Goal: Task Accomplishment & Management: Manage account settings

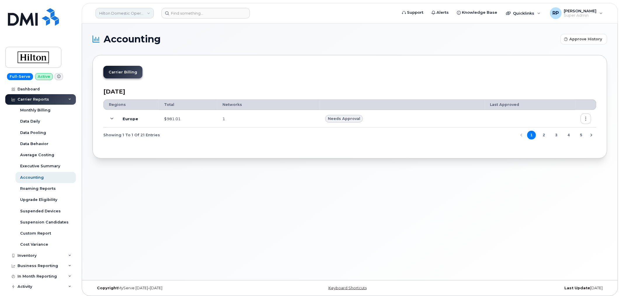
click at [130, 13] on link "Hilton Domestic Operating Company Inc" at bounding box center [125, 13] width 58 height 11
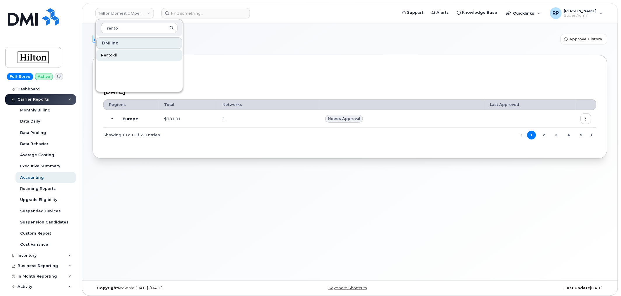
type input "rento"
click at [114, 55] on span "Rentokil" at bounding box center [109, 55] width 16 height 6
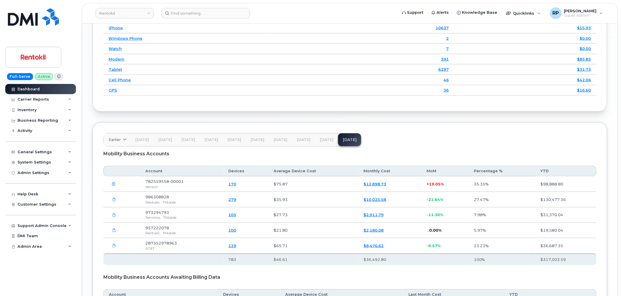
scroll to position [916, 0]
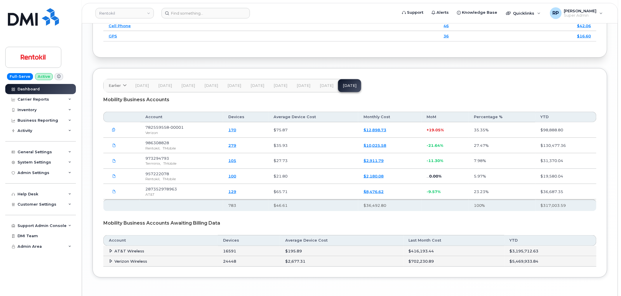
click at [322, 88] on span "Aug 25" at bounding box center [327, 85] width 14 height 5
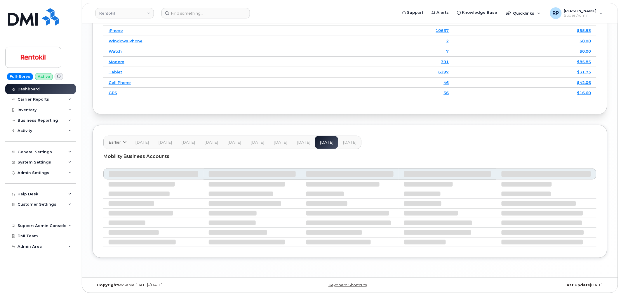
scroll to position [837, 0]
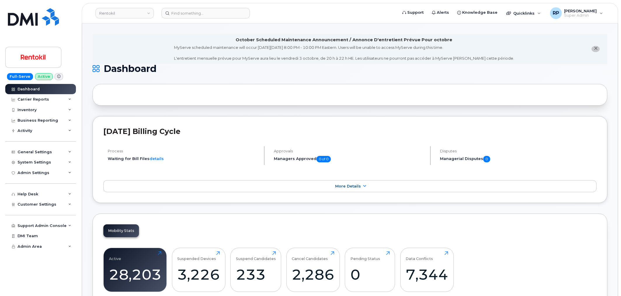
scroll to position [837, 0]
click at [127, 14] on link "Rentokil" at bounding box center [125, 13] width 58 height 11
type input "snb"
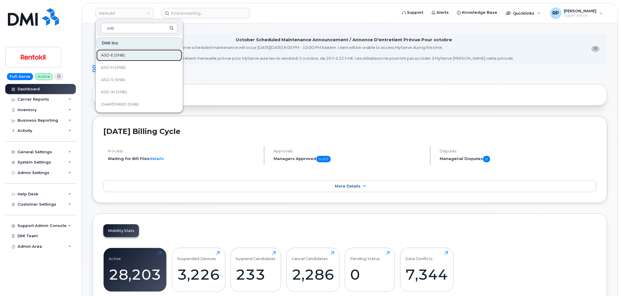
click at [126, 55] on link "ASD-E (SNB)" at bounding box center [139, 55] width 86 height 12
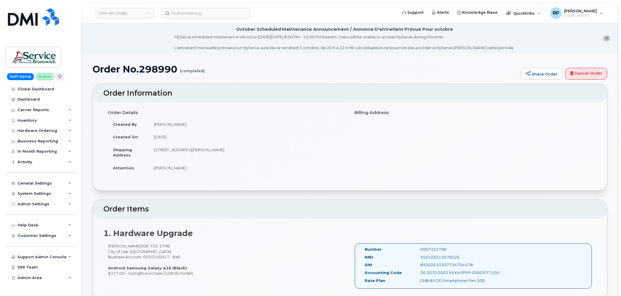
scroll to position [108, 0]
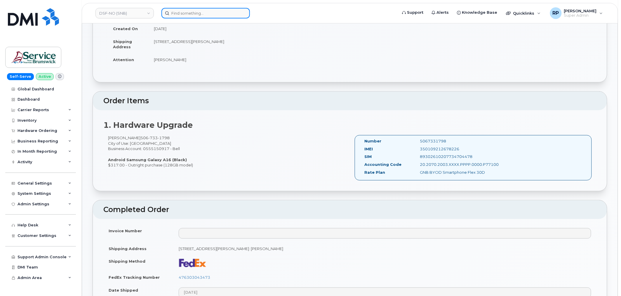
click at [205, 15] on input at bounding box center [206, 13] width 88 height 11
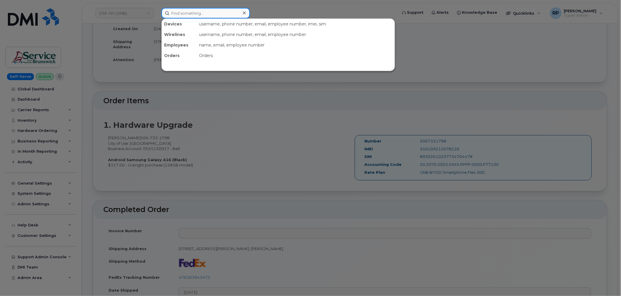
paste input "571-381-6693"
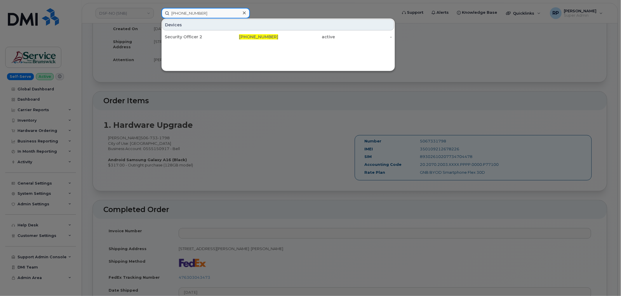
type input "571-381-6693"
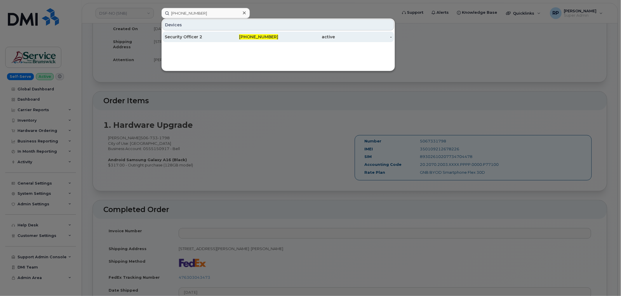
click at [203, 41] on div "Security Officer 2" at bounding box center [193, 37] width 57 height 11
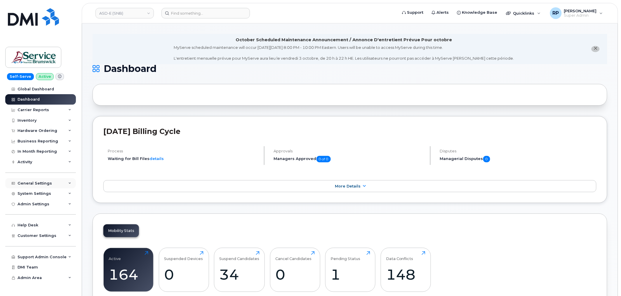
click at [40, 181] on div "General Settings" at bounding box center [35, 183] width 34 height 5
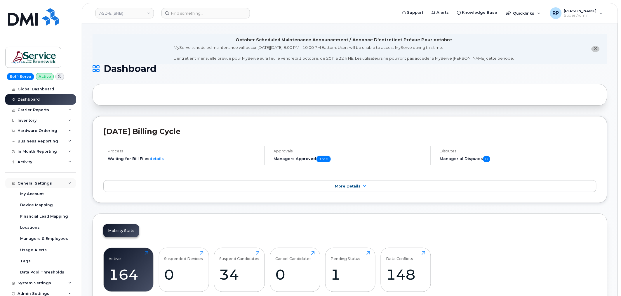
click at [40, 181] on div "General Settings" at bounding box center [35, 183] width 34 height 5
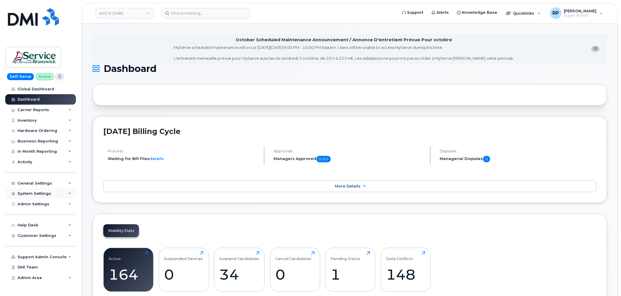
click at [36, 194] on div "System Settings" at bounding box center [35, 193] width 34 height 5
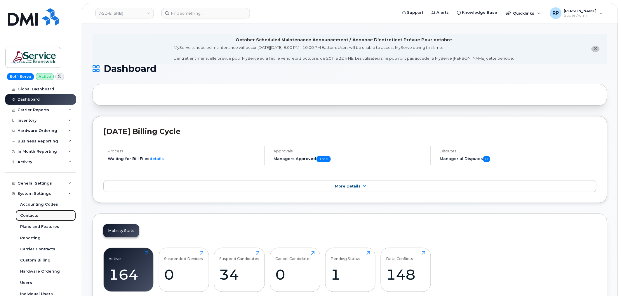
click at [32, 217] on div "Contacts" at bounding box center [29, 215] width 18 height 5
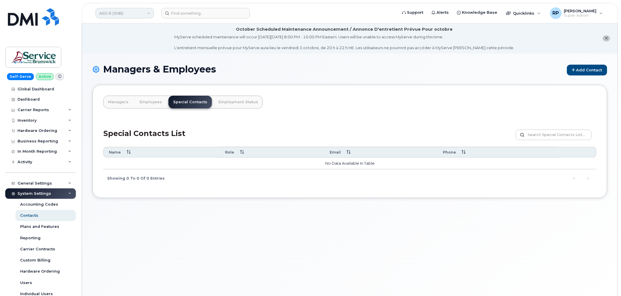
click at [117, 13] on link "ASD-E (SNB)" at bounding box center [125, 13] width 58 height 11
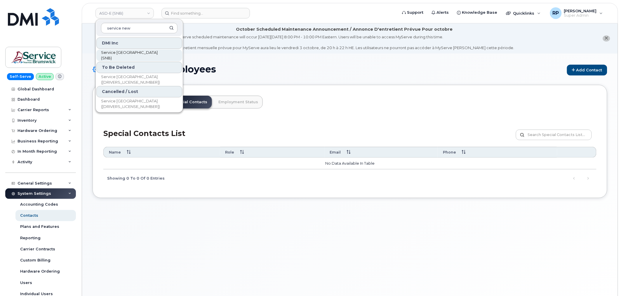
type input "service new"
click at [121, 55] on span "Service New Brunswick (SNB)" at bounding box center [134, 55] width 67 height 11
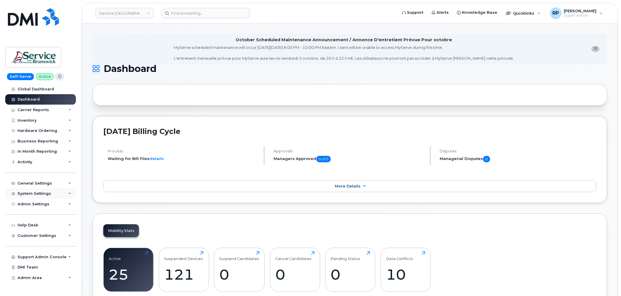
click at [39, 194] on div "System Settings" at bounding box center [35, 193] width 34 height 5
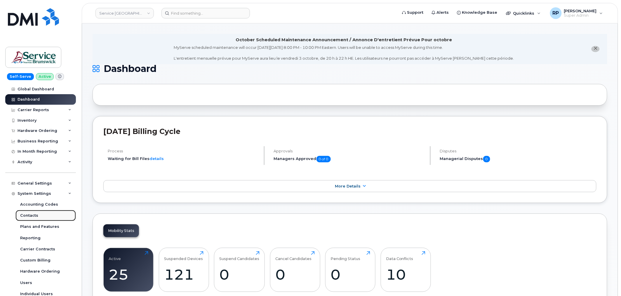
click at [32, 214] on div "Contacts" at bounding box center [29, 215] width 18 height 5
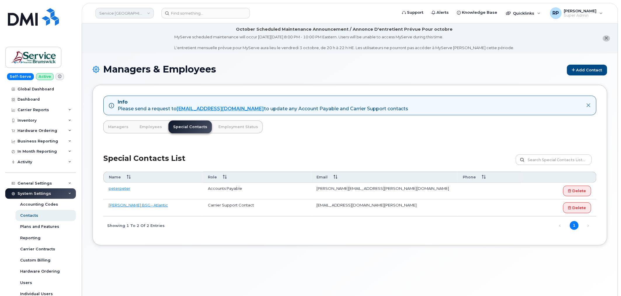
click at [120, 11] on link "Service [GEOGRAPHIC_DATA] (SNB)" at bounding box center [125, 13] width 58 height 11
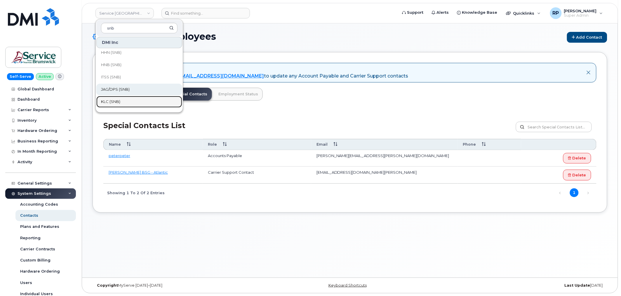
scroll to position [216, 0]
click at [116, 14] on link "Service New Brunswick (SNB)" at bounding box center [125, 13] width 58 height 11
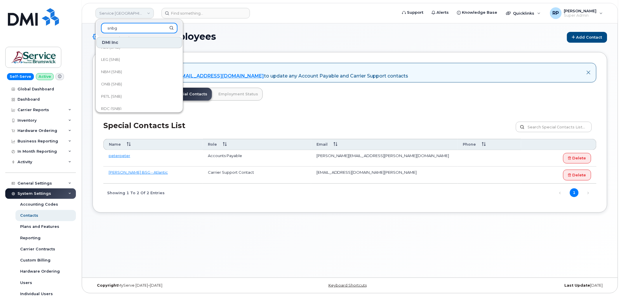
scroll to position [0, 0]
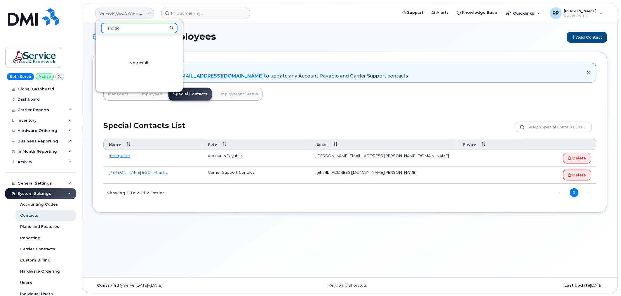
type input "snbgoa"
drag, startPoint x: 125, startPoint y: 25, endPoint x: 70, endPoint y: 30, distance: 54.6
click at [82, 23] on div "Service New Brunswick (SNB) snbgoa No result Support Alerts Knowledge Base Quic…" at bounding box center [350, 13] width 537 height 20
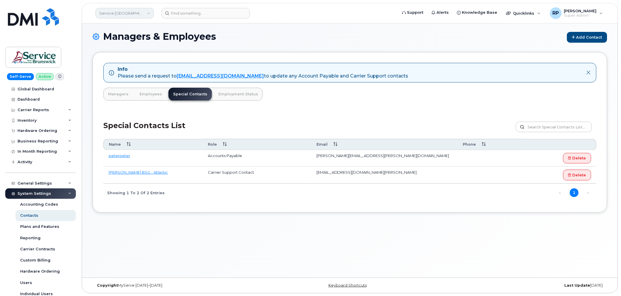
click at [105, 9] on link "Service New Brunswick (SNB)" at bounding box center [125, 13] width 58 height 11
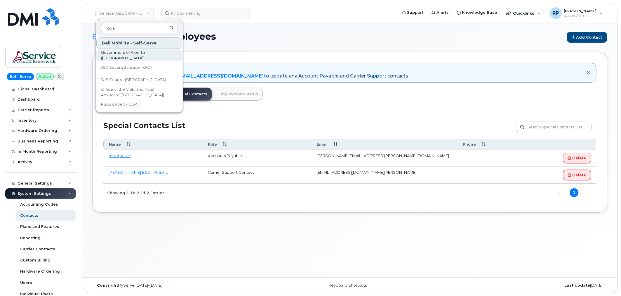
type input "goa"
click at [122, 57] on span "Government of Alberta (GOA)" at bounding box center [134, 55] width 67 height 11
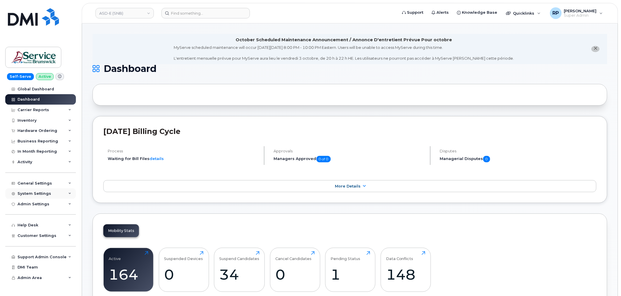
click at [41, 193] on div "System Settings" at bounding box center [35, 193] width 34 height 5
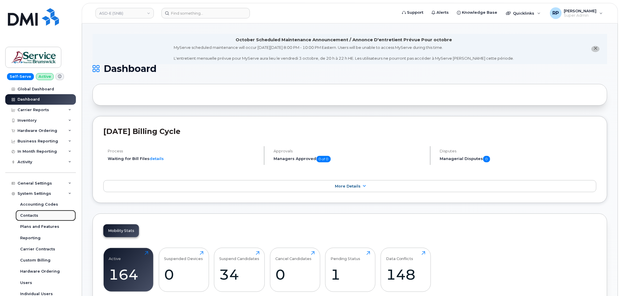
click at [31, 214] on div "Contacts" at bounding box center [29, 215] width 18 height 5
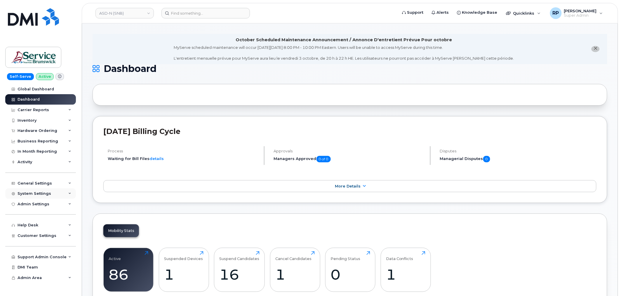
click at [40, 196] on div "System Settings" at bounding box center [40, 193] width 71 height 11
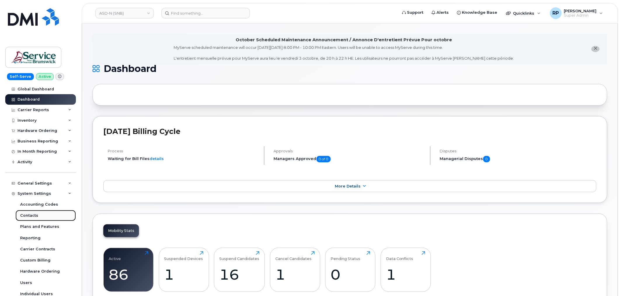
click at [35, 217] on div "Contacts" at bounding box center [29, 215] width 18 height 5
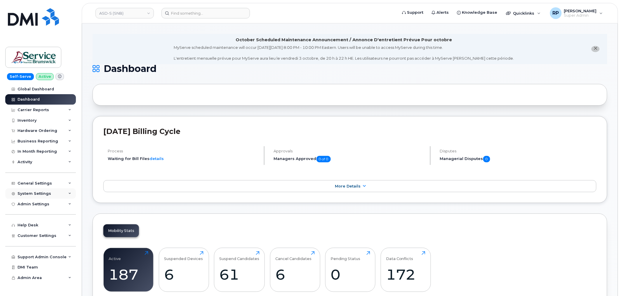
drag, startPoint x: 41, startPoint y: 190, endPoint x: 38, endPoint y: 197, distance: 7.4
click at [41, 190] on div "System Settings" at bounding box center [40, 193] width 71 height 11
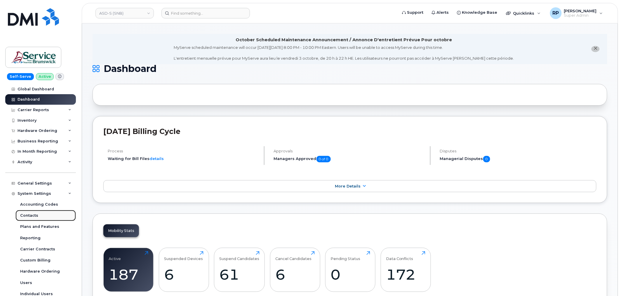
click at [32, 218] on div "Contacts" at bounding box center [29, 215] width 18 height 5
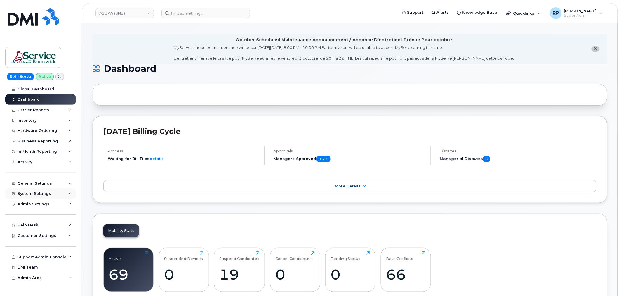
click at [39, 193] on div "System Settings" at bounding box center [35, 193] width 34 height 5
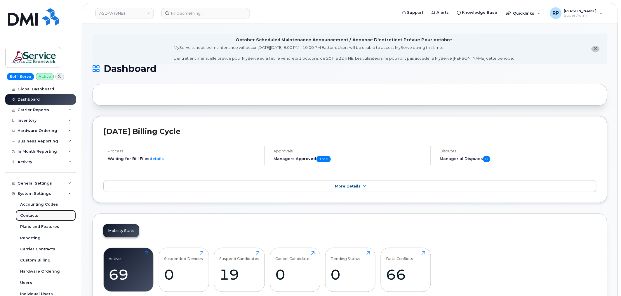
click at [33, 213] on div "Contacts" at bounding box center [29, 215] width 18 height 5
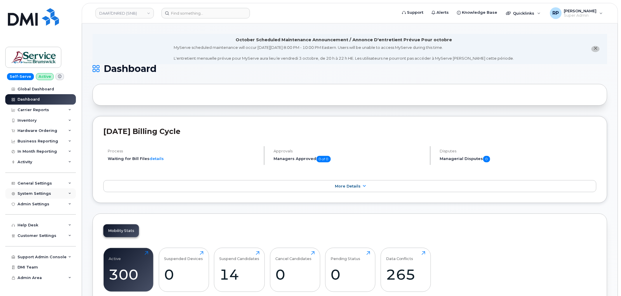
click at [38, 194] on div "System Settings" at bounding box center [35, 193] width 34 height 5
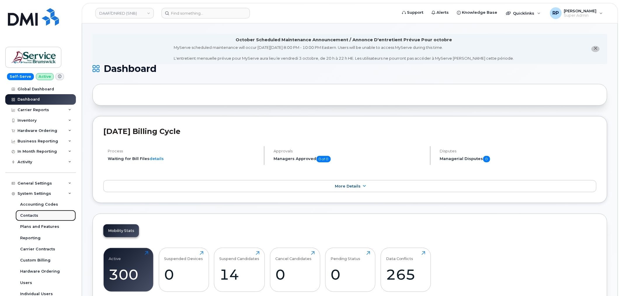
click at [34, 217] on div "Contacts" at bounding box center [29, 215] width 18 height 5
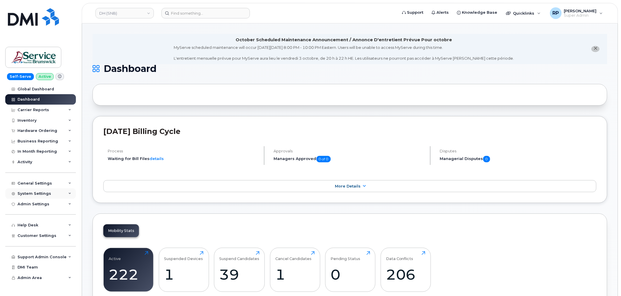
click at [43, 192] on div "System Settings" at bounding box center [35, 193] width 34 height 5
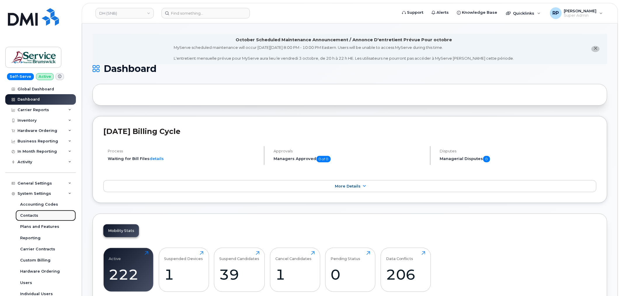
click at [34, 216] on div "Contacts" at bounding box center [29, 215] width 18 height 5
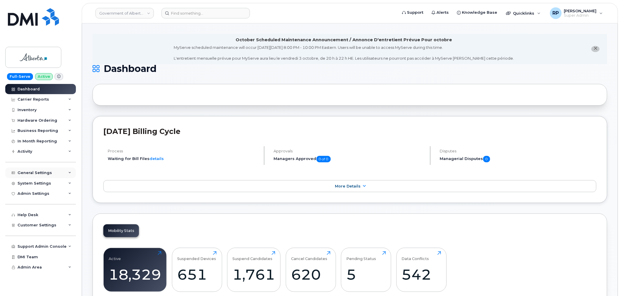
click at [49, 169] on div "General Settings" at bounding box center [40, 172] width 71 height 11
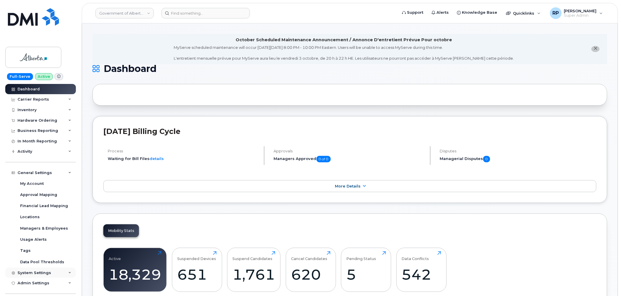
click at [36, 273] on div "System Settings" at bounding box center [35, 272] width 34 height 5
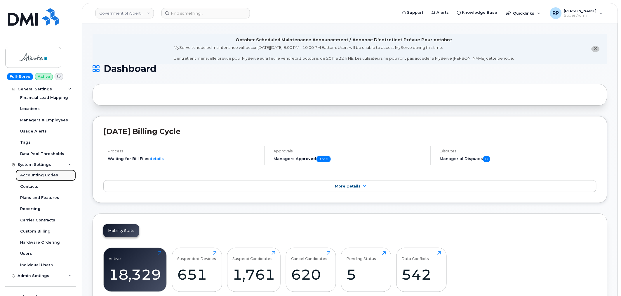
click at [36, 176] on div "Accounting Codes" at bounding box center [39, 174] width 38 height 5
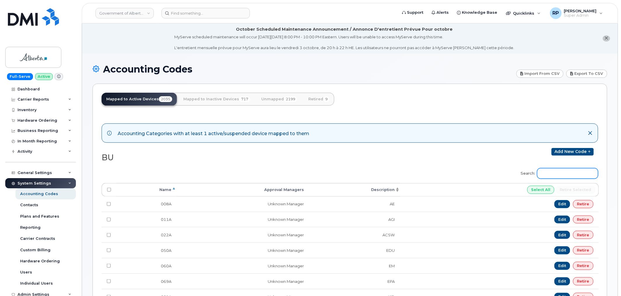
click at [574, 177] on input "Search:" at bounding box center [567, 173] width 61 height 11
type input "8258"
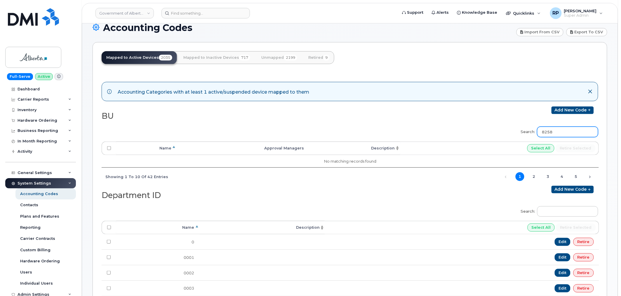
scroll to position [54, 0]
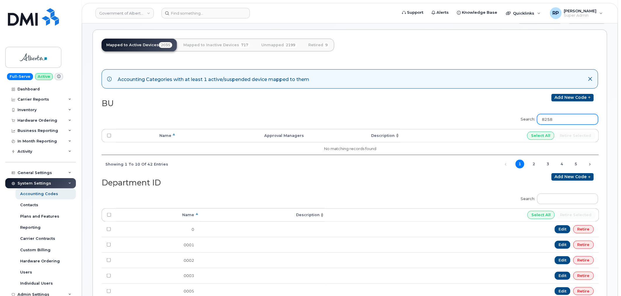
drag, startPoint x: 571, startPoint y: 119, endPoint x: 502, endPoint y: 127, distance: 69.1
click at [503, 127] on div "Search: 8258 Processing... Name Approval Managers Description Select All Retire…" at bounding box center [350, 141] width 497 height 63
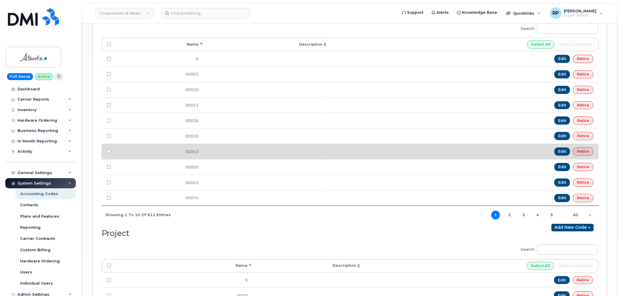
scroll to position [541, 0]
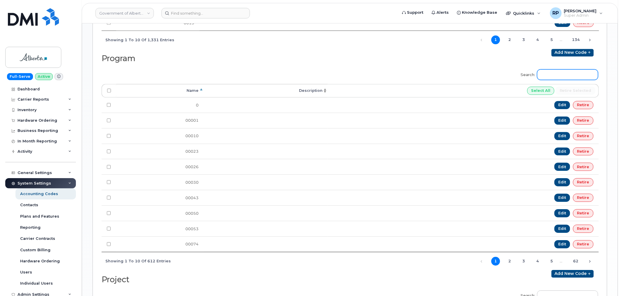
click at [552, 79] on input "Search:" at bounding box center [567, 74] width 61 height 11
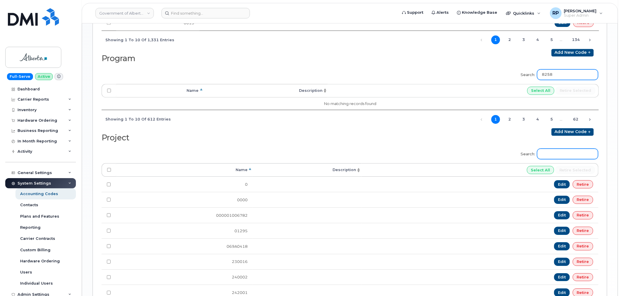
type input "8258"
click at [556, 157] on input "Search:" at bounding box center [567, 153] width 61 height 11
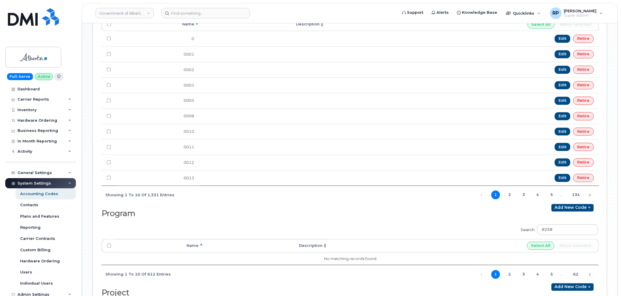
scroll to position [440, 0]
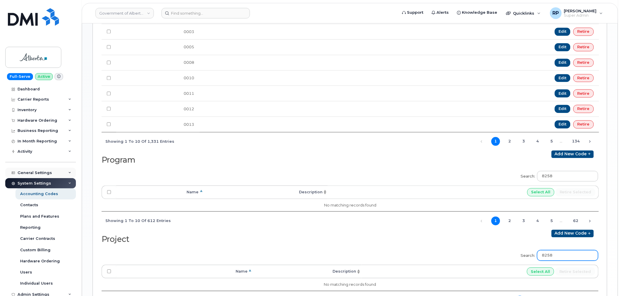
type input "8258"
click at [184, 11] on input at bounding box center [206, 13] width 88 height 11
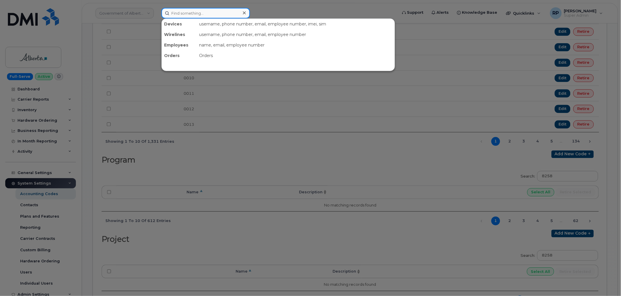
paste input "5877831257"
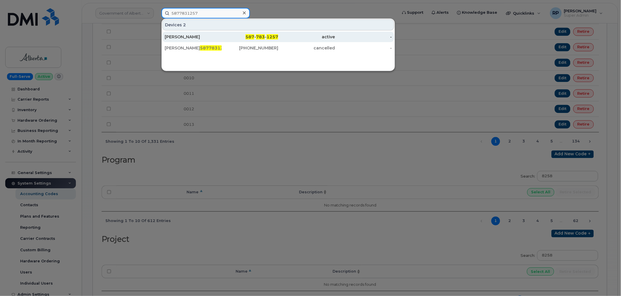
type input "5877831257"
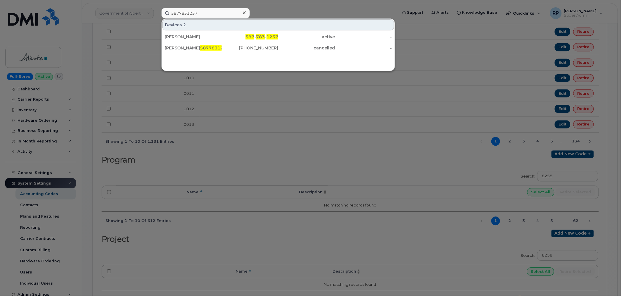
click at [293, 166] on div at bounding box center [310, 148] width 621 height 296
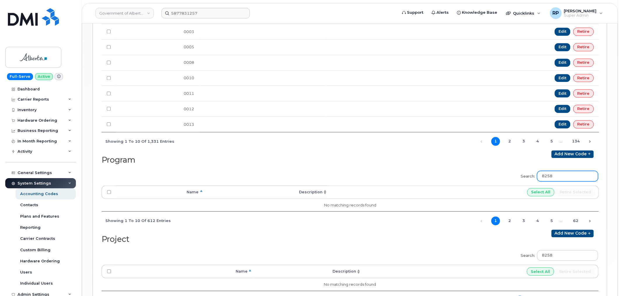
drag, startPoint x: 570, startPoint y: 177, endPoint x: 453, endPoint y: 177, distance: 116.2
click at [453, 177] on div "Search: 8258 Processing... Name Description Select All Retire selected No match…" at bounding box center [350, 198] width 497 height 63
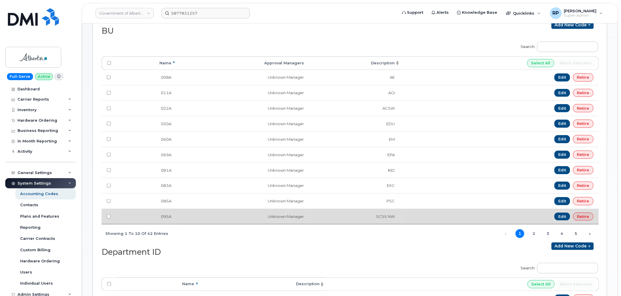
scroll to position [0, 0]
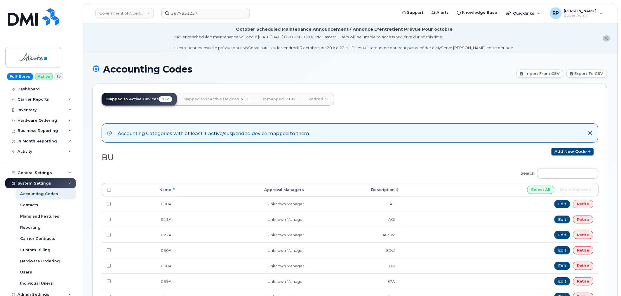
type input "80197"
click at [201, 101] on link "Mapped to Inactive Devices 717" at bounding box center [217, 99] width 76 height 13
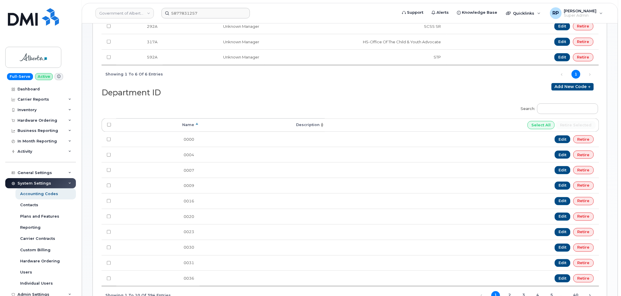
scroll to position [379, 0]
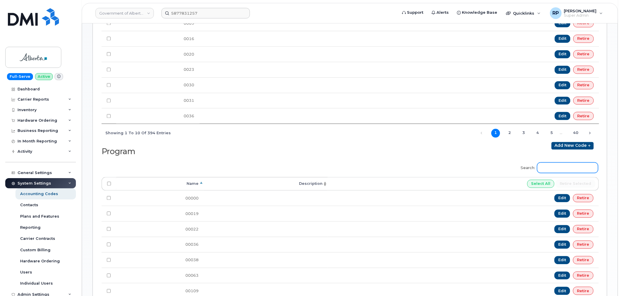
click at [560, 168] on input "Search:" at bounding box center [567, 167] width 61 height 11
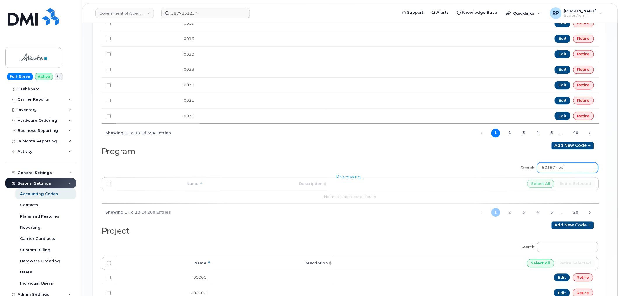
type input "80197 - edu"
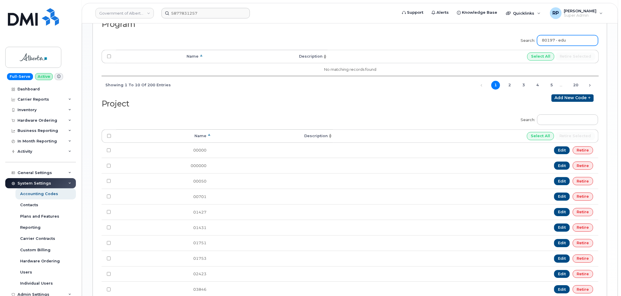
scroll to position [405, 0]
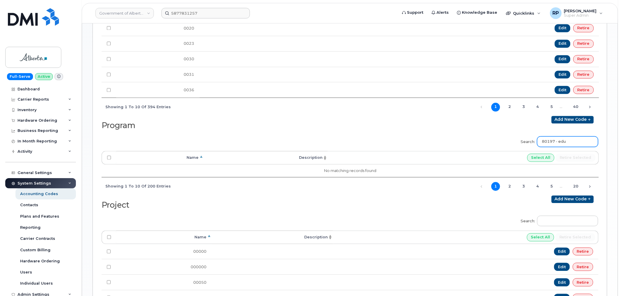
drag, startPoint x: 519, startPoint y: 142, endPoint x: 483, endPoint y: 143, distance: 36.0
click at [483, 143] on div "Search: 80197 - edu Processing... Name Description Select All Retire selected N…" at bounding box center [350, 163] width 497 height 63
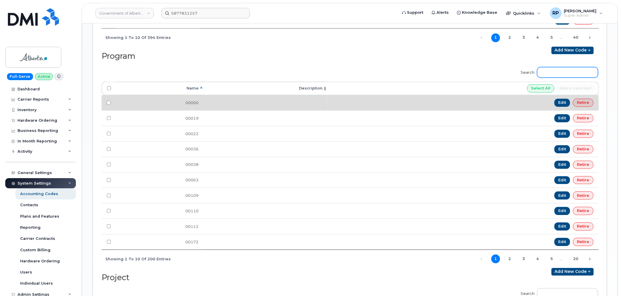
scroll to position [459, 0]
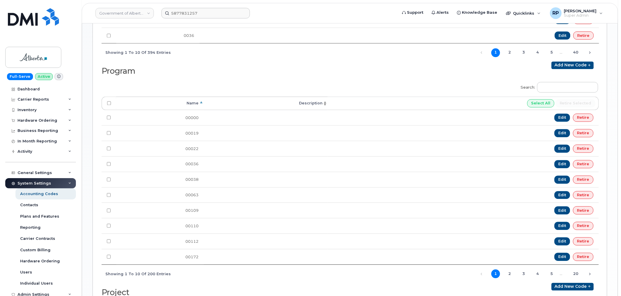
click at [200, 104] on th "Name" at bounding box center [160, 102] width 88 height 13
click at [539, 276] on link "4" at bounding box center [538, 273] width 9 height 9
click at [524, 277] on link "3" at bounding box center [524, 273] width 9 height 9
click at [512, 277] on link "2" at bounding box center [510, 273] width 9 height 9
click at [519, 275] on span "1 2 3 4 5 … 20" at bounding box center [533, 273] width 94 height 5
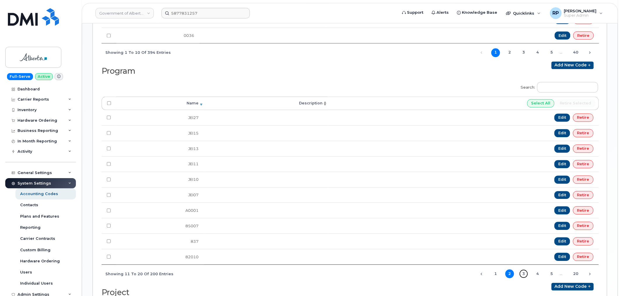
click at [522, 276] on link "3" at bounding box center [524, 273] width 9 height 9
click at [568, 92] on input "Search:" at bounding box center [567, 87] width 61 height 11
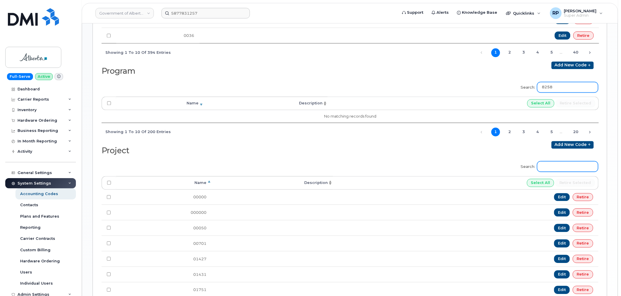
type input "8258"
click at [576, 164] on input "Search:" at bounding box center [567, 166] width 61 height 11
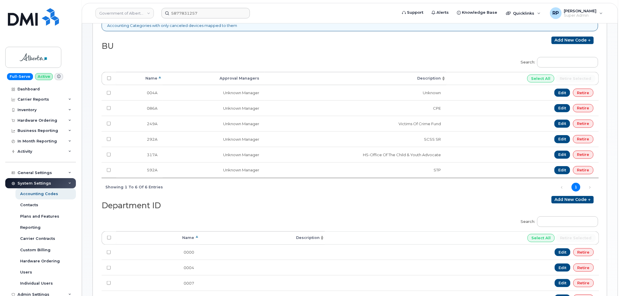
scroll to position [100, 0]
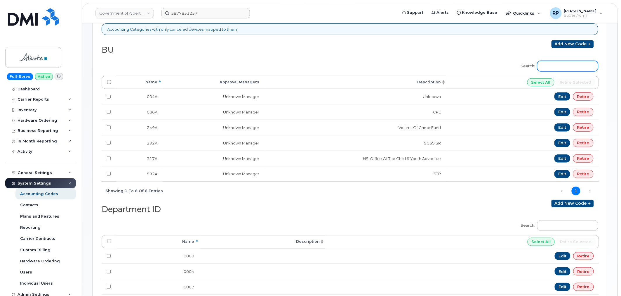
type input "8258"
click at [565, 65] on input "Search:" at bounding box center [567, 66] width 61 height 11
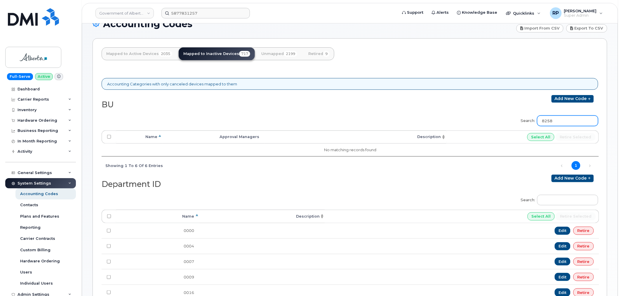
scroll to position [0, 0]
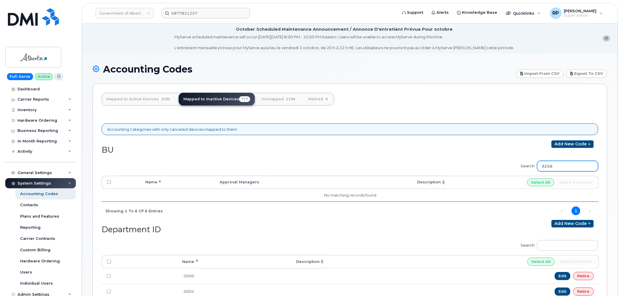
type input "8258"
click at [151, 98] on link "Mapped to Active Devices 2035" at bounding box center [139, 99] width 75 height 13
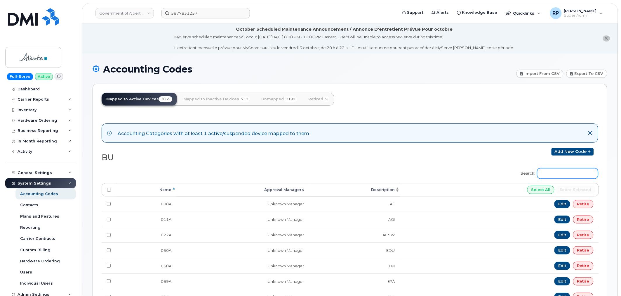
click at [546, 171] on input "Search:" at bounding box center [567, 173] width 61 height 11
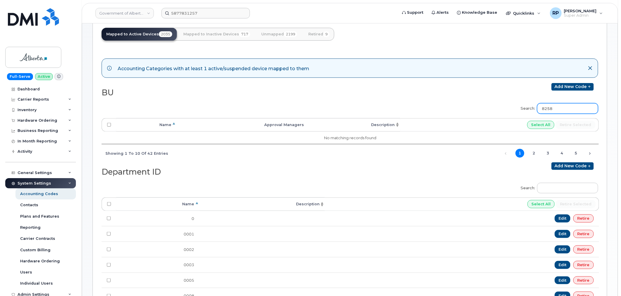
scroll to position [162, 0]
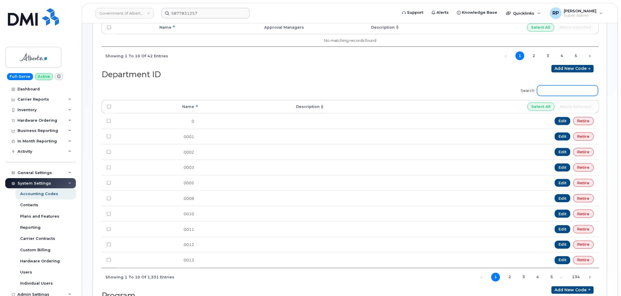
type input "8258"
click at [560, 91] on input "Search:" at bounding box center [567, 90] width 61 height 11
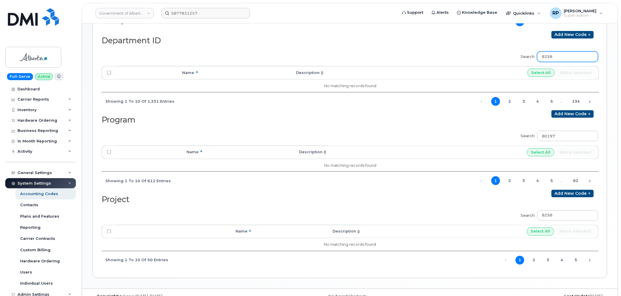
scroll to position [209, 0]
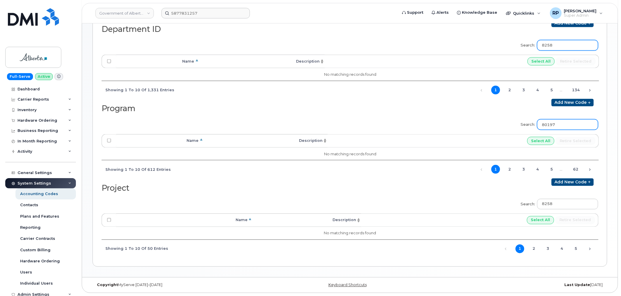
type input "8258"
drag, startPoint x: 571, startPoint y: 126, endPoint x: 513, endPoint y: 125, distance: 58.1
click at [513, 125] on div "Search: 80197 Processing... Name Description Select All Retire selected No matc…" at bounding box center [350, 146] width 497 height 63
type input "8258"
click at [36, 109] on div "Inventory" at bounding box center [40, 110] width 71 height 11
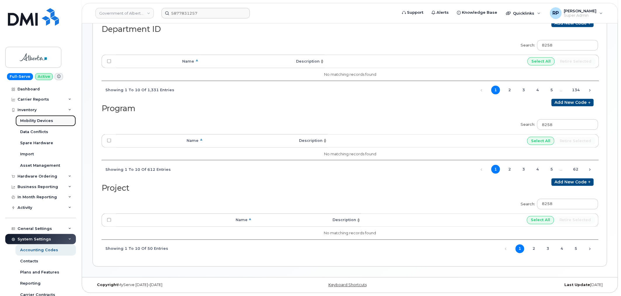
click at [41, 118] on div "Mobility Devices" at bounding box center [36, 120] width 33 height 5
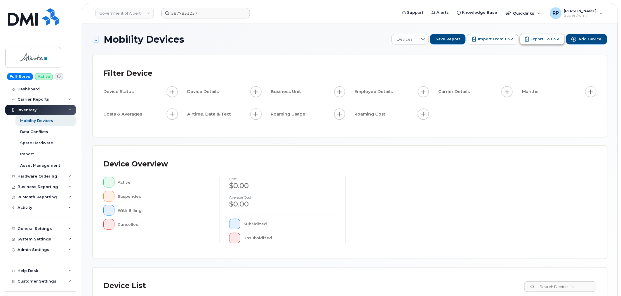
click at [548, 41] on span "Export to CSV" at bounding box center [545, 39] width 29 height 5
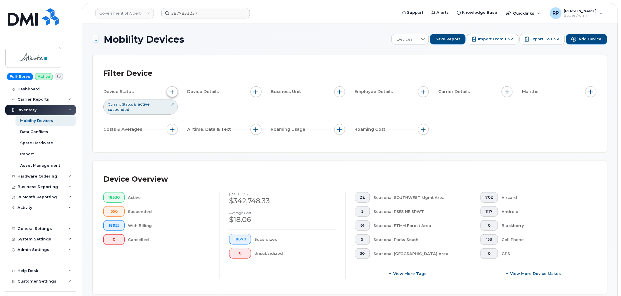
click at [172, 91] on span "button" at bounding box center [172, 91] width 5 height 5
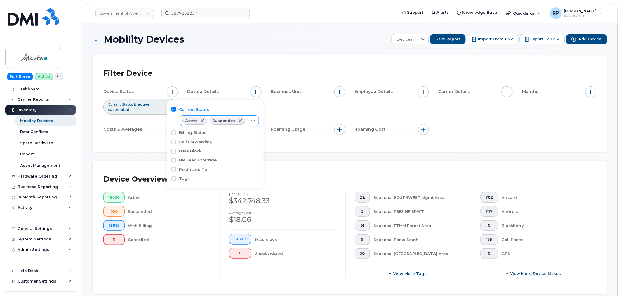
click at [251, 121] on icon at bounding box center [253, 120] width 5 height 5
click at [192, 153] on span "Cancelled" at bounding box center [202, 154] width 20 height 6
checkbox input "true"
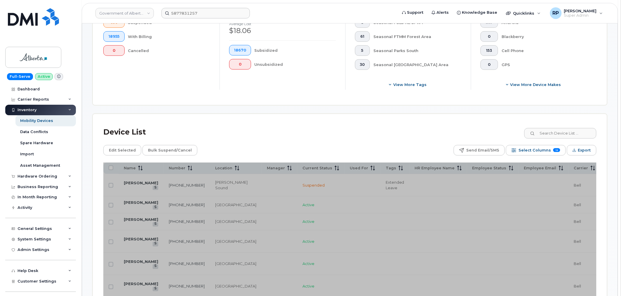
scroll to position [216, 0]
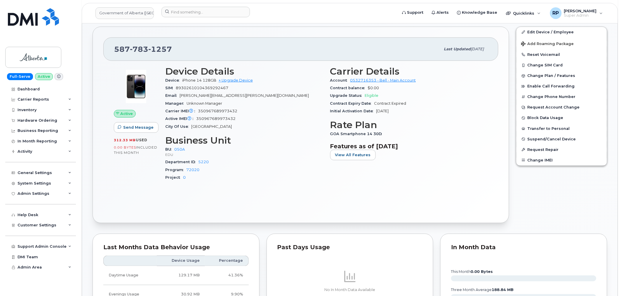
scroll to position [162, 0]
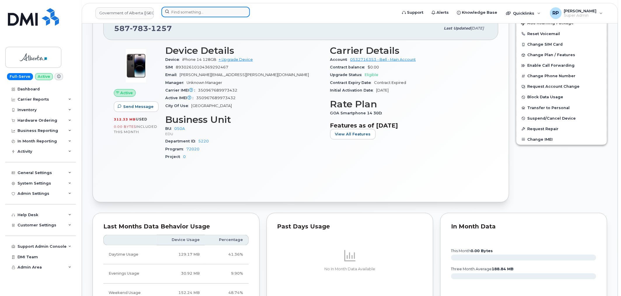
click at [183, 12] on input at bounding box center [206, 12] width 88 height 11
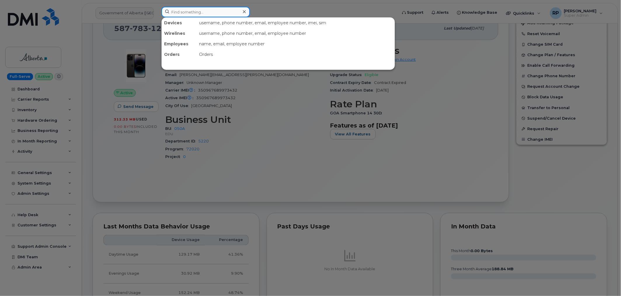
paste input "571-241-1203"
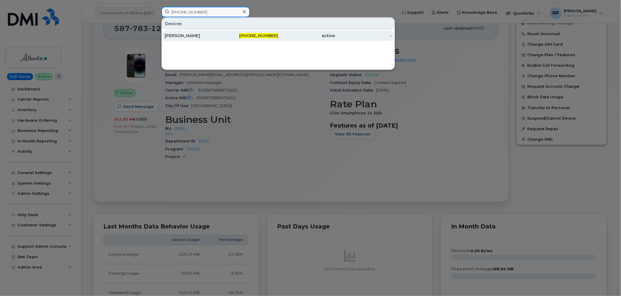
type input "571-241-1203"
click at [204, 38] on div "Ayoub Saidi" at bounding box center [193, 36] width 57 height 6
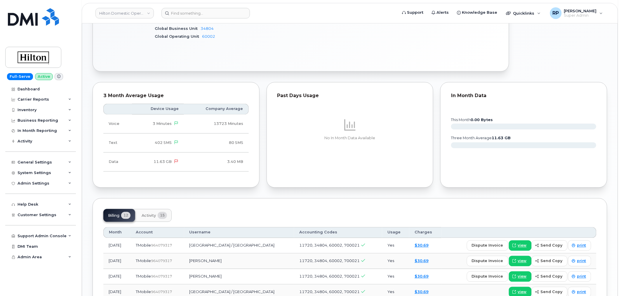
scroll to position [324, 0]
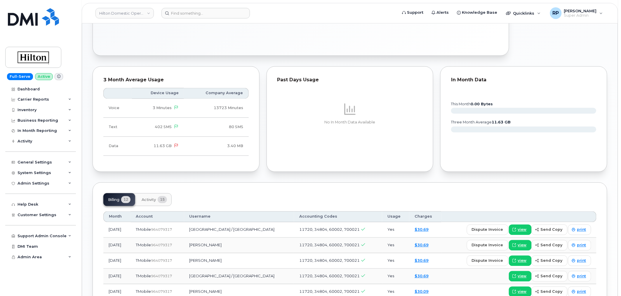
click at [148, 197] on span "Activity" at bounding box center [149, 199] width 14 height 5
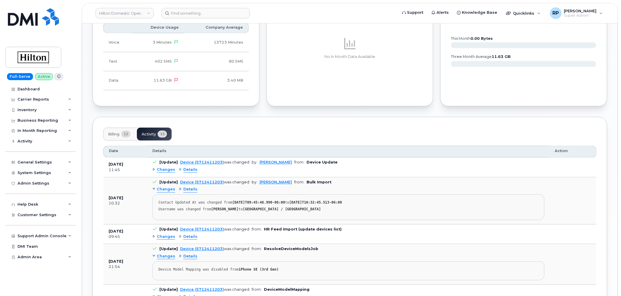
scroll to position [433, 0]
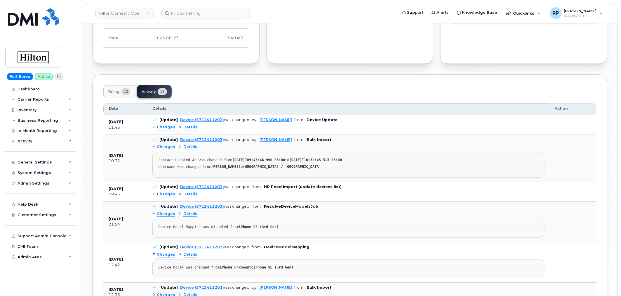
click at [191, 124] on span "Details" at bounding box center [190, 127] width 14 height 6
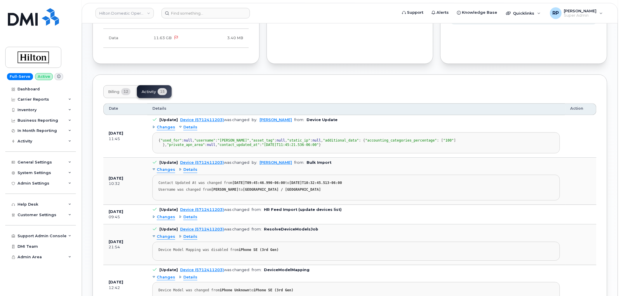
click at [191, 124] on span "Details" at bounding box center [190, 127] width 14 height 6
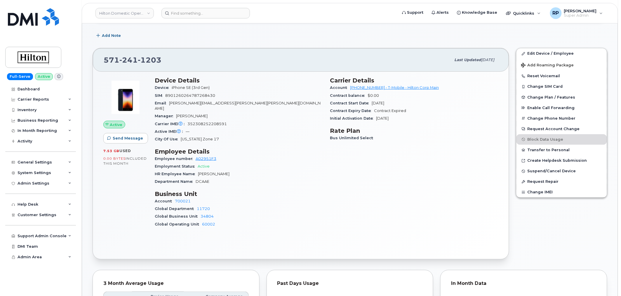
scroll to position [108, 0]
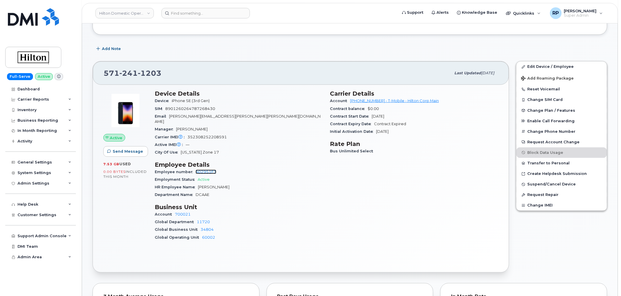
click at [204, 169] on link "A02951F3" at bounding box center [206, 171] width 21 height 4
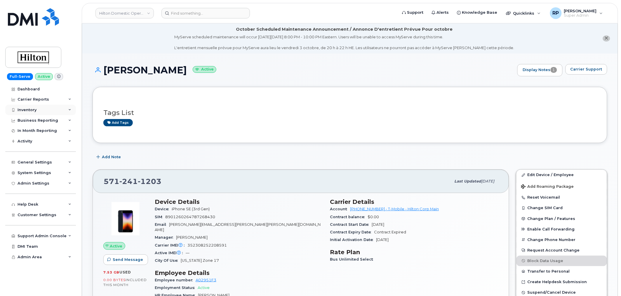
click at [26, 109] on div "Inventory" at bounding box center [27, 109] width 19 height 5
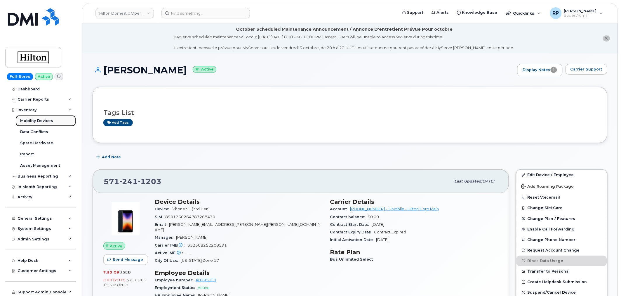
click at [32, 121] on div "Mobility Devices" at bounding box center [36, 120] width 33 height 5
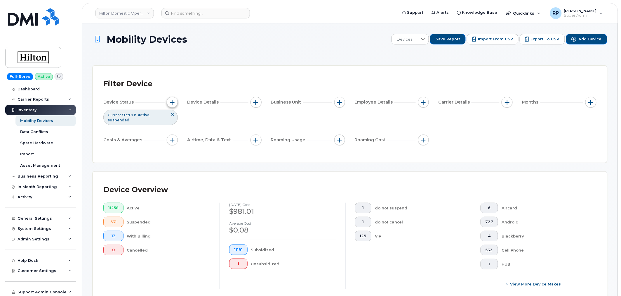
click at [170, 102] on button "button" at bounding box center [172, 102] width 11 height 11
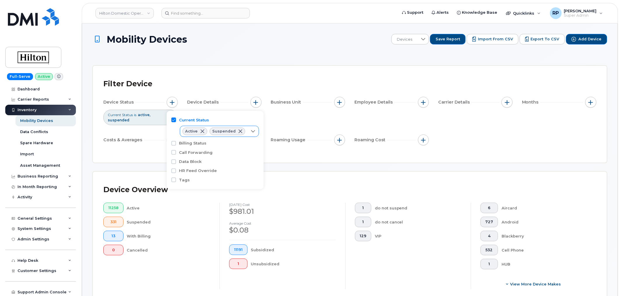
click at [251, 131] on icon at bounding box center [253, 131] width 4 height 2
click at [201, 162] on span "Cancelled" at bounding box center [202, 165] width 20 height 6
checkbox input "true"
click at [311, 159] on div "Filter Device Device Status Current Status is active suspended cancelled Device…" at bounding box center [350, 114] width 514 height 97
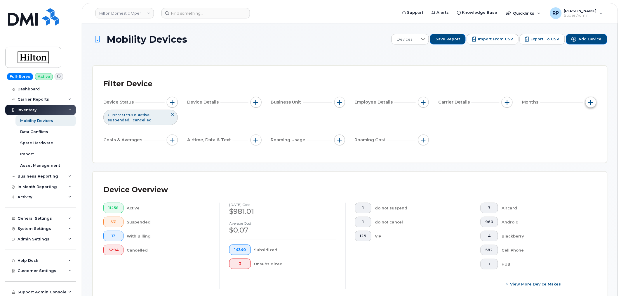
click at [591, 103] on span "button" at bounding box center [591, 102] width 5 height 5
click at [572, 119] on label "Billing Cycle" at bounding box center [580, 120] width 26 height 6
click at [564, 119] on input "Billing Cycle" at bounding box center [562, 119] width 5 height 5
checkbox input "true"
click at [574, 146] on span at bounding box center [573, 144] width 13 height 11
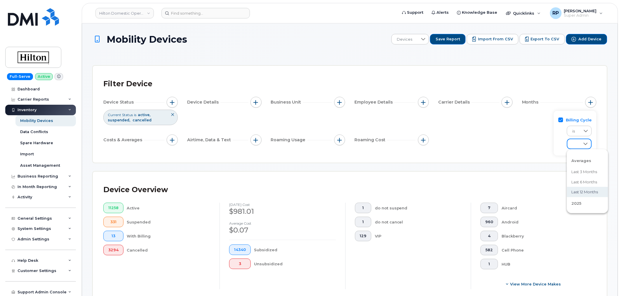
scroll to position [54, 0]
click at [576, 171] on span "August 2025" at bounding box center [578, 171] width 13 height 6
click at [530, 173] on div "Device Overview 11258 Active 331 Suspended 13 With Billing 3294 Cancelled Septe…" at bounding box center [350, 237] width 514 height 133
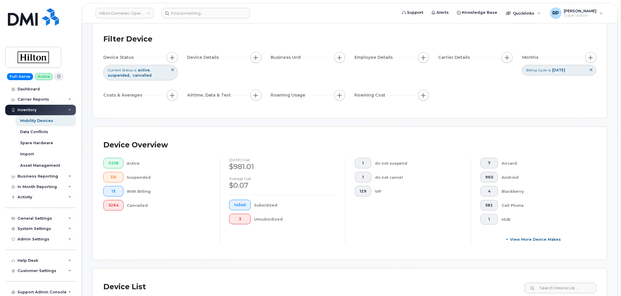
scroll to position [108, 0]
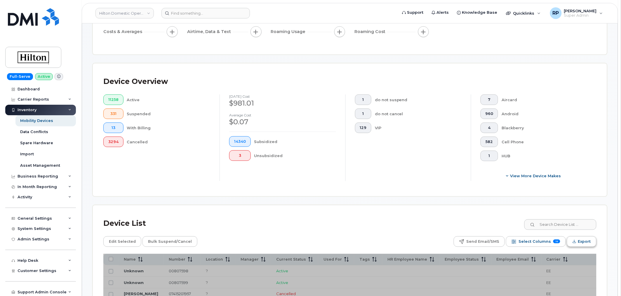
click at [587, 243] on span "Export" at bounding box center [584, 241] width 13 height 9
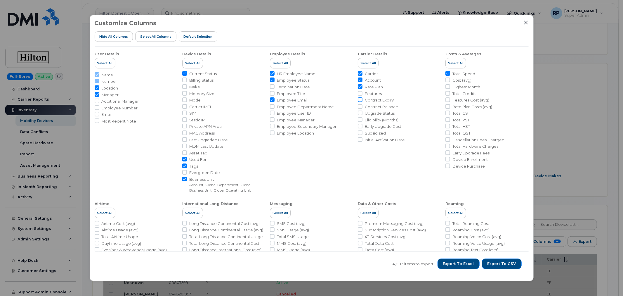
click at [360, 100] on input "Contract Expiry" at bounding box center [360, 99] width 5 height 5
checkbox input "true"
click at [510, 263] on span "Export to CSV" at bounding box center [501, 263] width 29 height 5
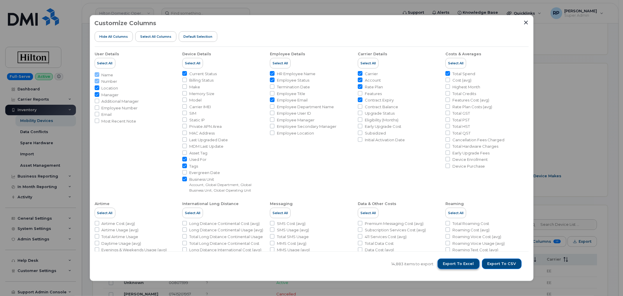
click at [467, 265] on span "Export to Excel" at bounding box center [458, 263] width 31 height 5
drag, startPoint x: 272, startPoint y: 106, endPoint x: 455, endPoint y: 263, distance: 241.3
click at [272, 106] on input "Employee Department Name" at bounding box center [272, 106] width 5 height 5
checkbox input "true"
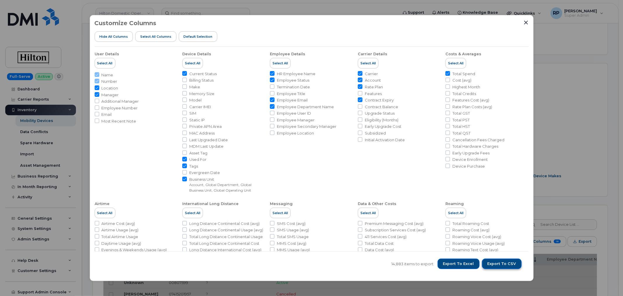
click at [498, 264] on span "Export to CSV" at bounding box center [501, 263] width 29 height 5
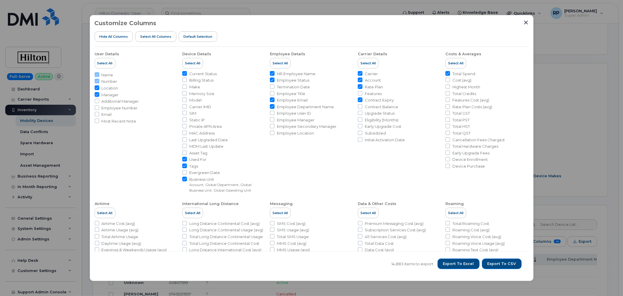
click at [334, 158] on li "Employee Details Select All HR Employee Name Employee Status Termination Date E…" at bounding box center [311, 120] width 83 height 146
click at [525, 23] on icon "Close" at bounding box center [526, 22] width 4 height 4
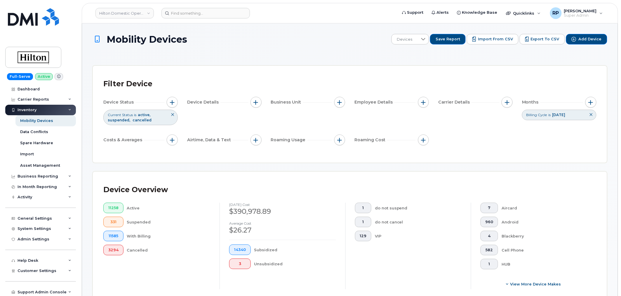
click at [547, 38] on span "Export to CSV" at bounding box center [545, 39] width 29 height 5
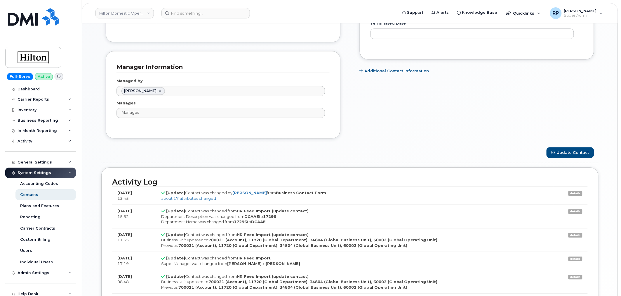
scroll to position [433, 0]
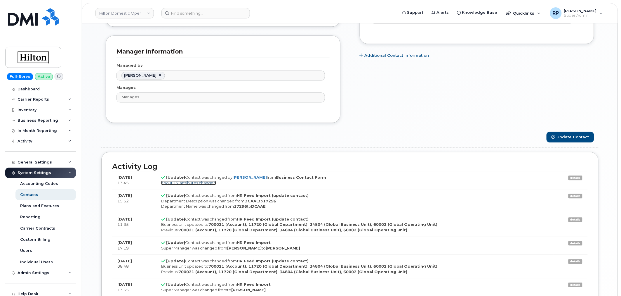
click at [179, 185] on link "about 17 attributes changed" at bounding box center [188, 182] width 55 height 5
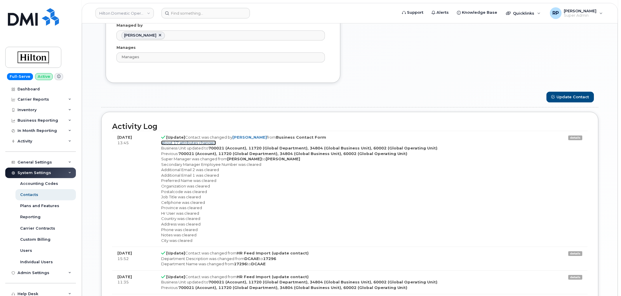
scroll to position [487, 0]
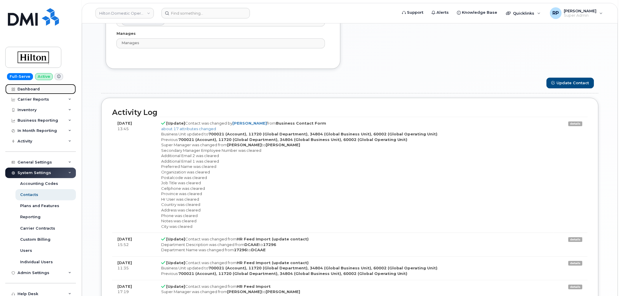
click at [25, 88] on div "Dashboard" at bounding box center [29, 89] width 22 height 5
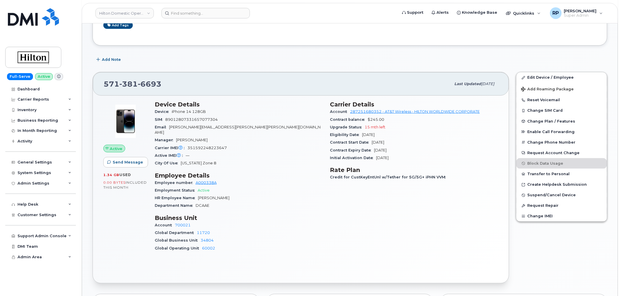
scroll to position [162, 0]
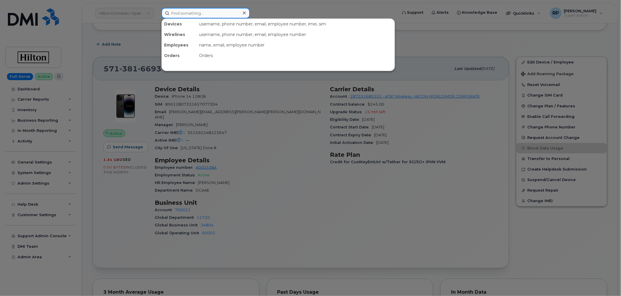
click at [200, 15] on input at bounding box center [206, 13] width 88 height 11
paste input "7036565753"
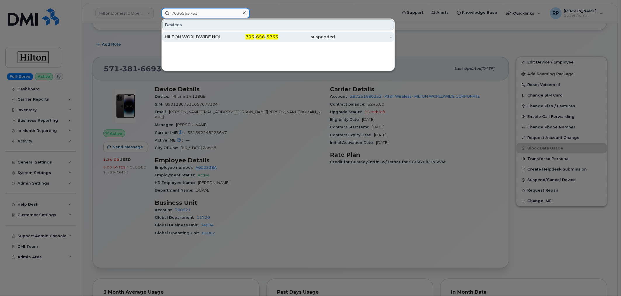
type input "7036565753"
click at [200, 34] on div "HILTON WORLDWIDE HOLDINGS INC." at bounding box center [193, 37] width 57 height 6
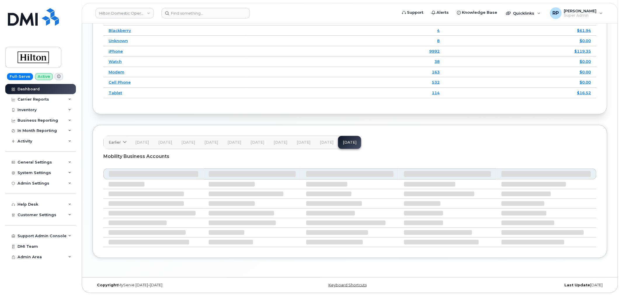
scroll to position [878, 0]
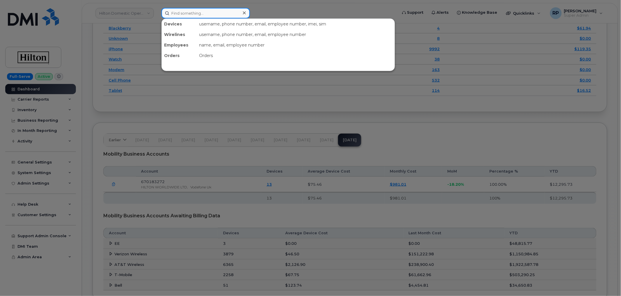
click at [191, 15] on input at bounding box center [206, 13] width 88 height 11
click at [205, 15] on input at bounding box center [206, 13] width 88 height 11
paste input "5717497183"
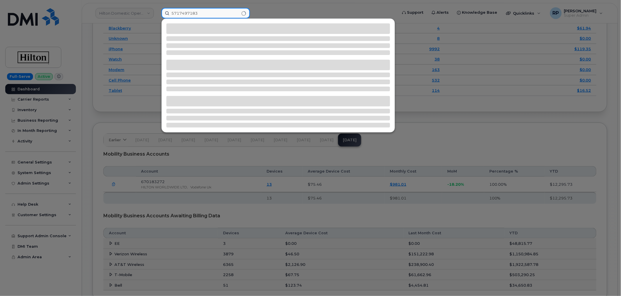
type input "5717497183"
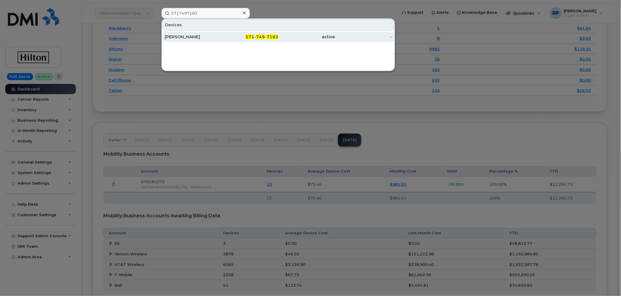
click at [206, 37] on div "Nihel Mhamdia" at bounding box center [193, 37] width 57 height 6
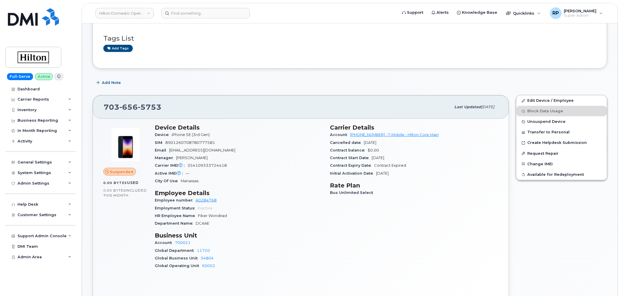
scroll to position [108, 0]
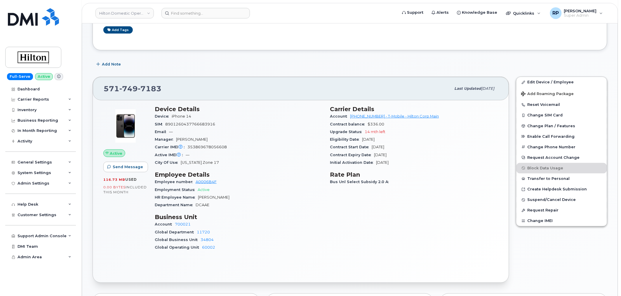
scroll to position [108, 0]
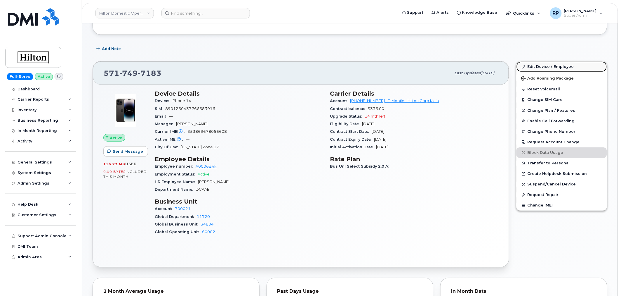
click at [548, 64] on link "Edit Device / Employee" at bounding box center [562, 66] width 91 height 11
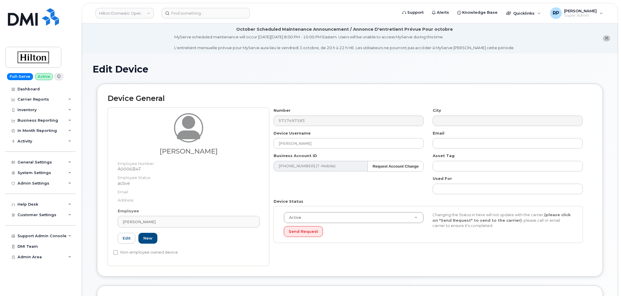
select select "34080331"
click at [157, 221] on div "[PERSON_NAME]" at bounding box center [189, 222] width 132 height 6
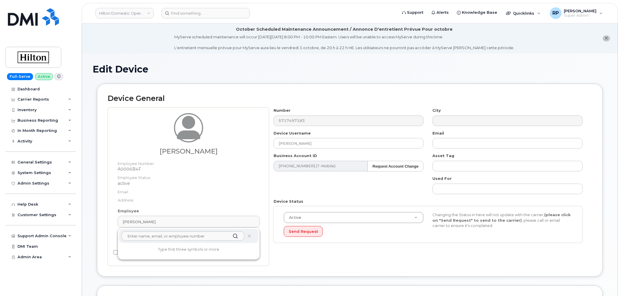
drag, startPoint x: 157, startPoint y: 221, endPoint x: 72, endPoint y: 224, distance: 85.4
click at [82, 224] on div "Hilton Domestic Operating Company Inc Support Alerts Knowledge Base Quicklinks …" at bounding box center [350, 282] width 537 height 518
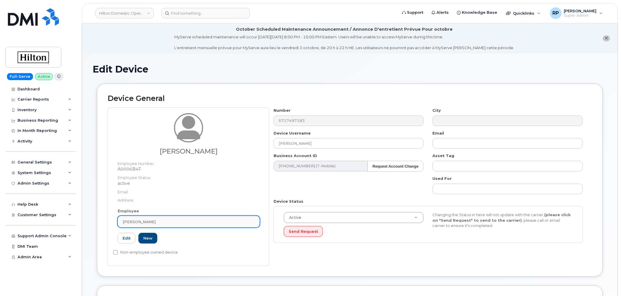
click at [167, 221] on div "Jose Felix" at bounding box center [189, 222] width 132 height 6
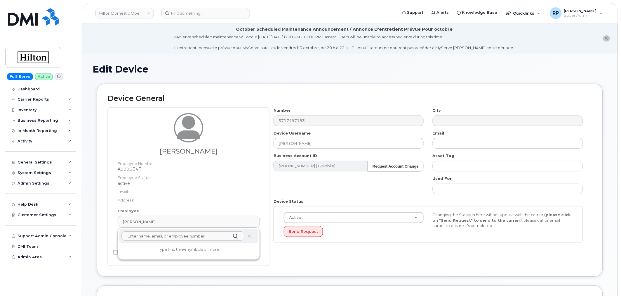
click at [156, 232] on input "text" at bounding box center [182, 235] width 123 height 9
drag, startPoint x: 150, startPoint y: 234, endPoint x: 95, endPoint y: 237, distance: 55.0
click at [95, 237] on div "Device General Jose Felix Employee Number: A0006B4F Employee Status: active Ema…" at bounding box center [350, 185] width 515 height 202
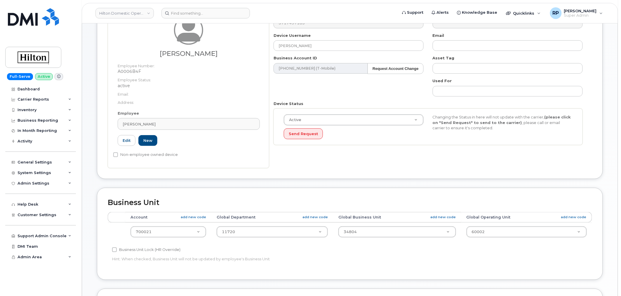
scroll to position [96, 0]
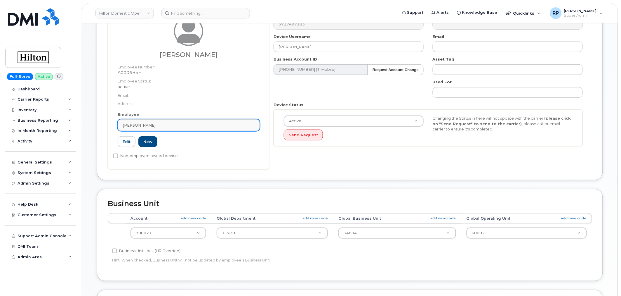
click at [152, 123] on div "Jose Felix" at bounding box center [189, 125] width 132 height 6
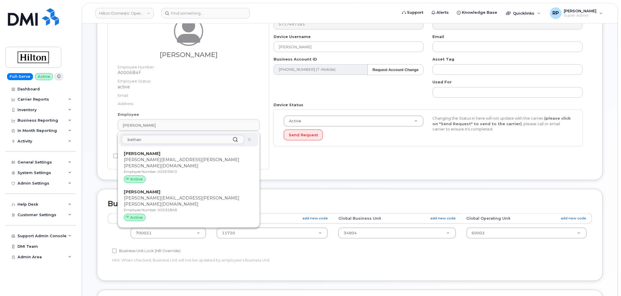
click at [163, 142] on input "bethan" at bounding box center [182, 139] width 123 height 9
drag, startPoint x: 162, startPoint y: 142, endPoint x: 99, endPoint y: 142, distance: 63.4
click at [99, 142] on div "Device General Jose Felix Employee Number: A0006B4F Employee Status: active Ema…" at bounding box center [350, 83] width 506 height 193
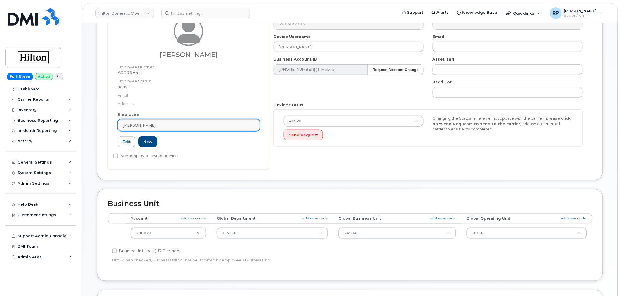
click at [142, 124] on div "Jose Felix" at bounding box center [189, 125] width 132 height 6
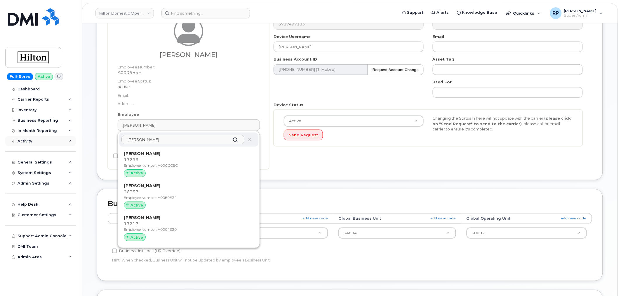
type input "reyna"
click at [187, 14] on input at bounding box center [206, 13] width 88 height 11
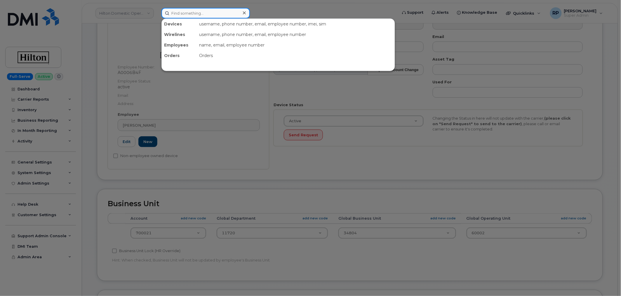
paste input "5717498003"
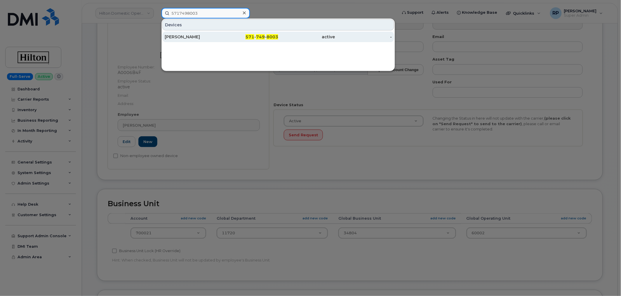
type input "5717498003"
click at [195, 34] on div "Reyna Espinal" at bounding box center [193, 37] width 57 height 6
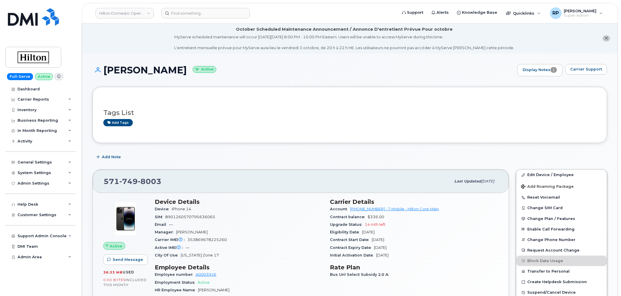
scroll to position [108, 0]
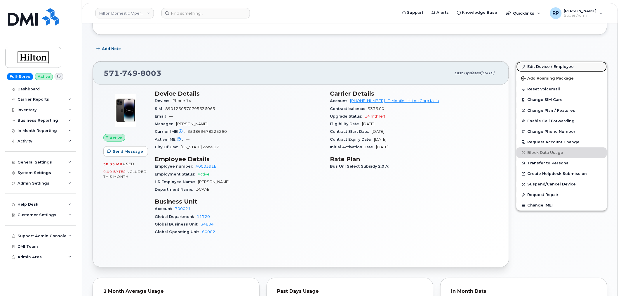
click at [539, 66] on link "Edit Device / Employee" at bounding box center [562, 66] width 91 height 11
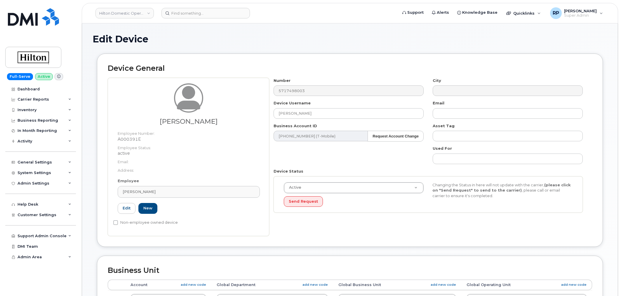
select select "34080331"
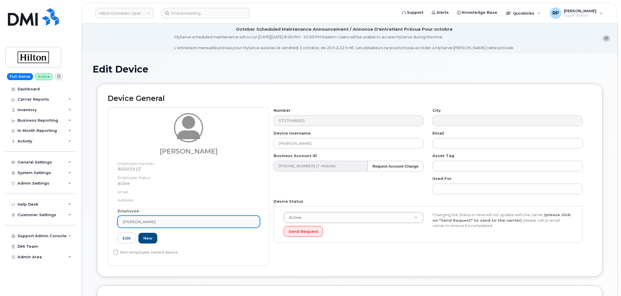
click at [191, 224] on link "Mohammed Hanif" at bounding box center [189, 222] width 142 height 12
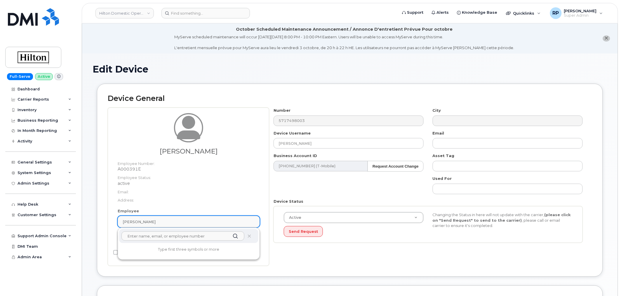
paste input "Reyna Espinal"
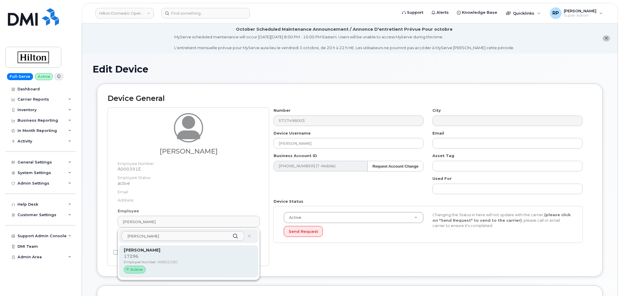
type input "Reyna Espinal"
click at [142, 248] on strong "Reyna Espinal" at bounding box center [142, 249] width 37 height 5
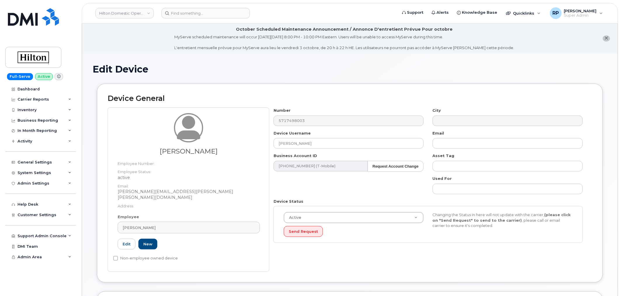
type input "A00CCC5C"
type input "reyna.espinal@hilton.com"
type input "34542459"
type input "34541985"
type input "34542199"
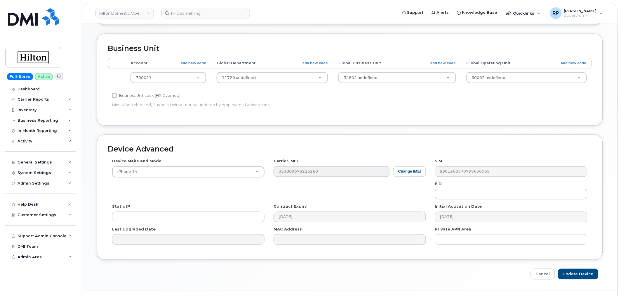
scroll to position [265, 0]
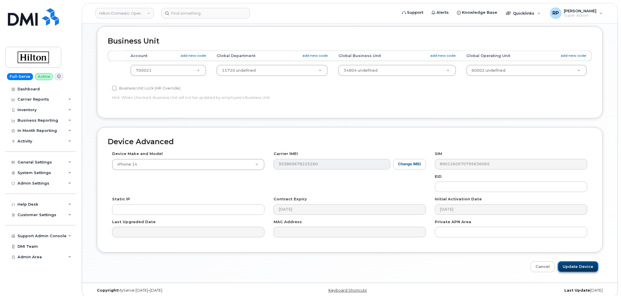
click at [582, 261] on input "Update Device" at bounding box center [578, 266] width 41 height 11
type input "Saving..."
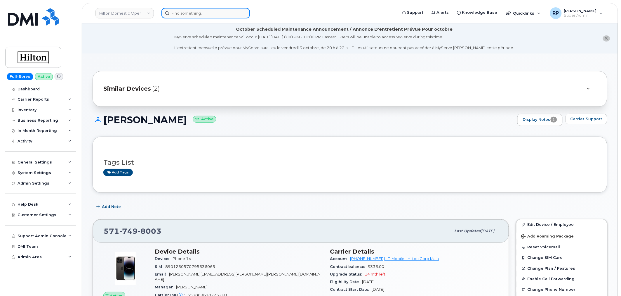
click at [218, 13] on input at bounding box center [206, 13] width 88 height 11
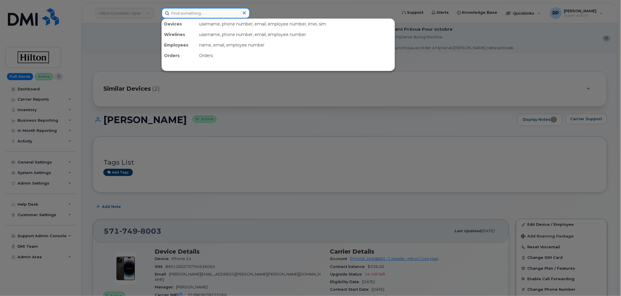
paste input "7035865170"
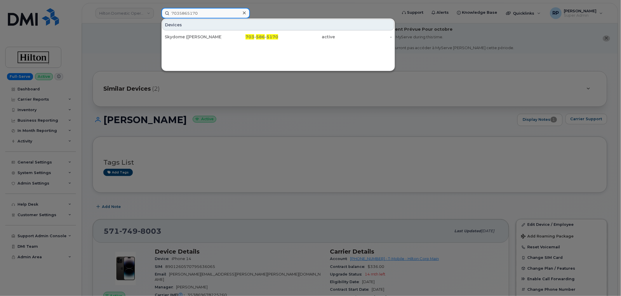
type input "7035865170"
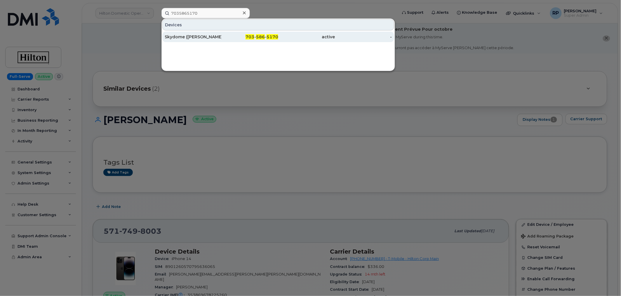
click at [215, 34] on div "Skydome ([PERSON_NAME])" at bounding box center [193, 37] width 57 height 6
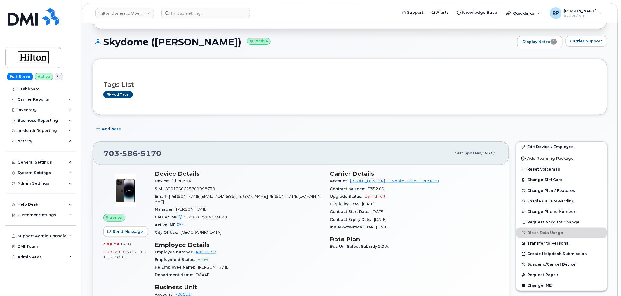
scroll to position [162, 0]
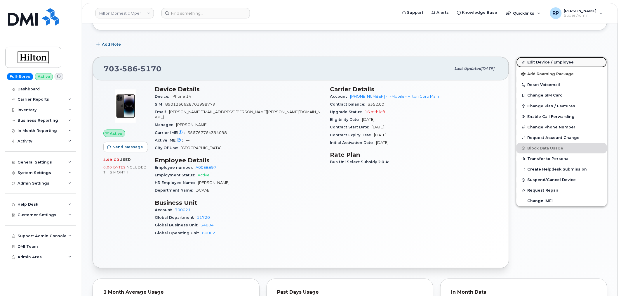
click at [546, 59] on link "Edit Device / Employee" at bounding box center [562, 62] width 91 height 11
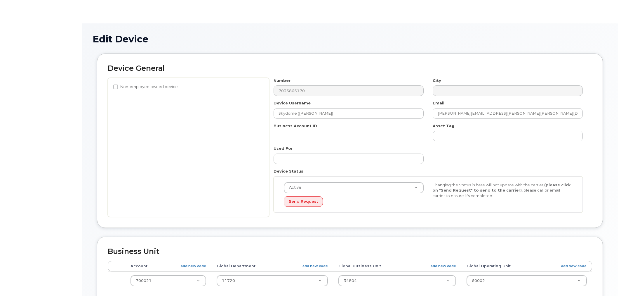
select select "34080331"
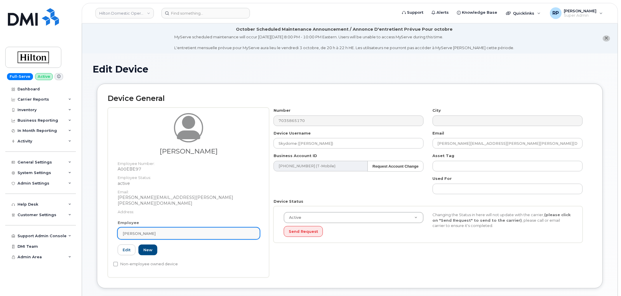
click at [166, 230] on div "Kyle Wright" at bounding box center [189, 233] width 132 height 6
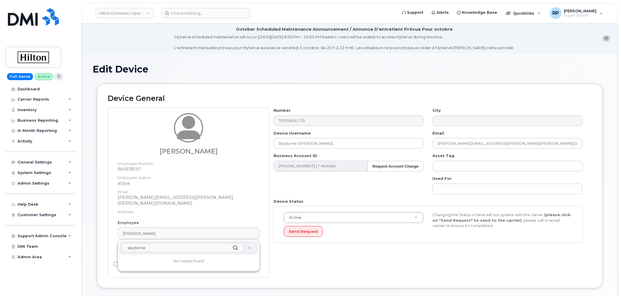
type input "skydome"
click at [202, 8] on input at bounding box center [206, 13] width 88 height 11
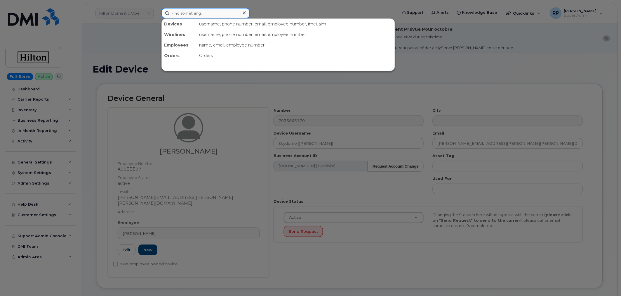
paste input "5717498059"
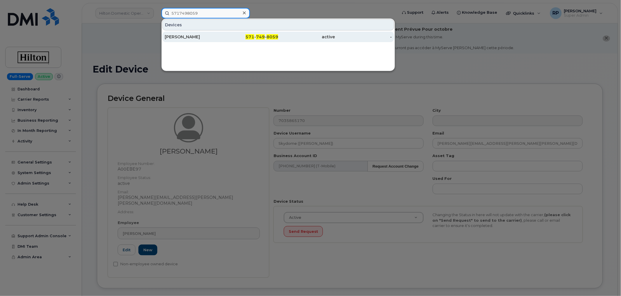
type input "5717498059"
click at [208, 38] on div "Carla Nichols" at bounding box center [193, 37] width 57 height 6
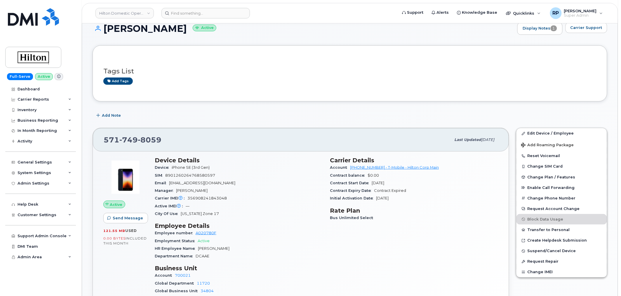
scroll to position [162, 0]
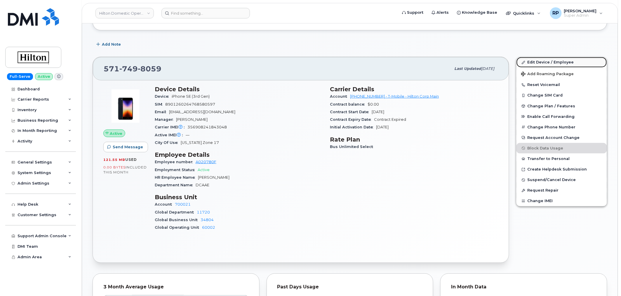
drag, startPoint x: 543, startPoint y: 64, endPoint x: 539, endPoint y: 65, distance: 3.3
click at [543, 64] on link "Edit Device / Employee" at bounding box center [562, 62] width 91 height 11
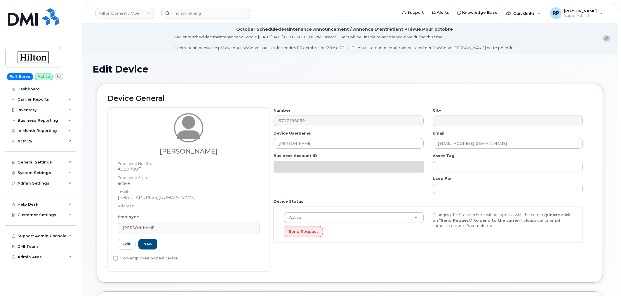
select select "34080331"
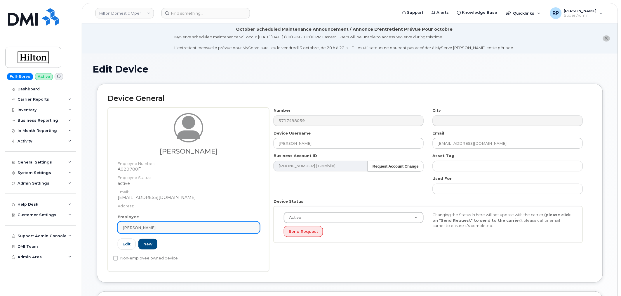
click at [159, 227] on div "[PERSON_NAME]" at bounding box center [189, 228] width 132 height 6
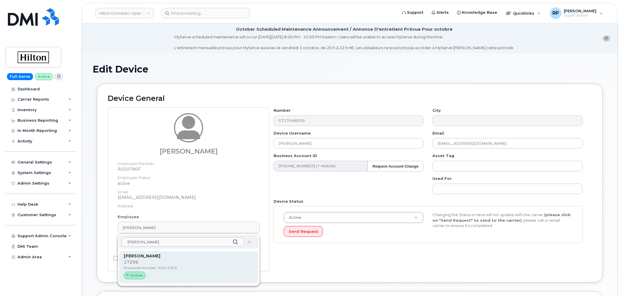
type input "[PERSON_NAME]"
click at [163, 254] on p "[PERSON_NAME]" at bounding box center [189, 256] width 130 height 6
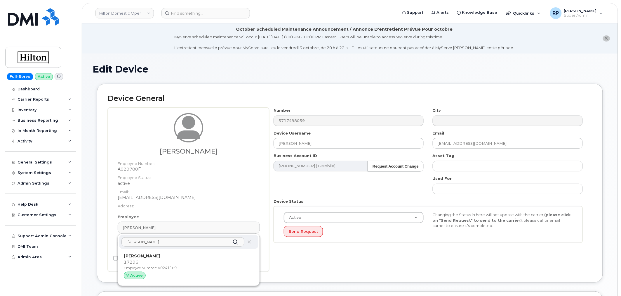
type input "A02411E9"
type input "[PERSON_NAME][EMAIL_ADDRESS][DOMAIN_NAME]"
type input "34542459"
type input "34541985"
type input "34542199"
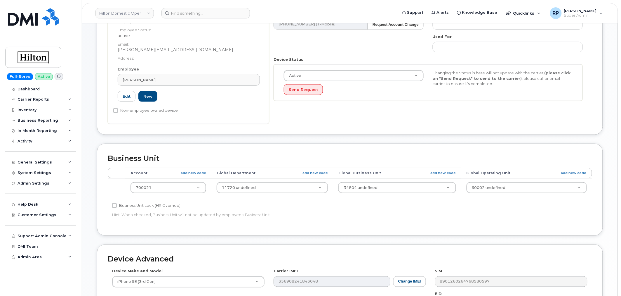
scroll to position [265, 0]
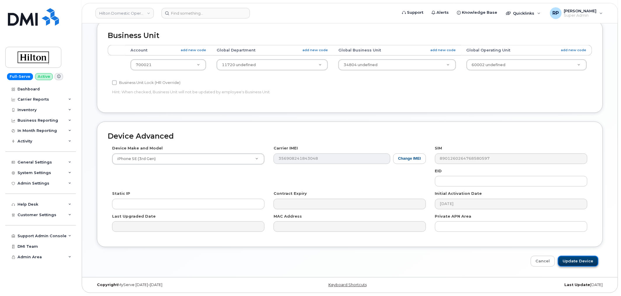
click at [585, 261] on input "Update Device" at bounding box center [578, 261] width 41 height 11
type input "Saving..."
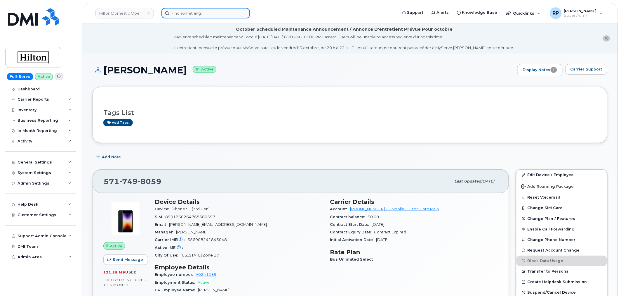
click at [221, 11] on input at bounding box center [206, 13] width 88 height 11
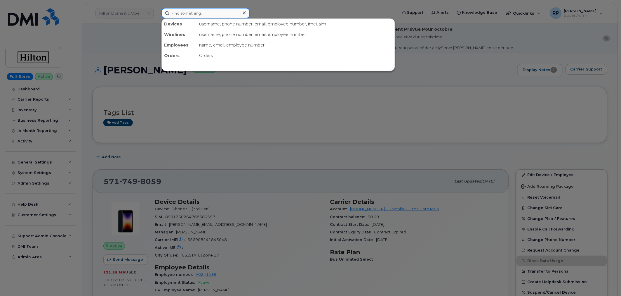
paste input "5712211273"
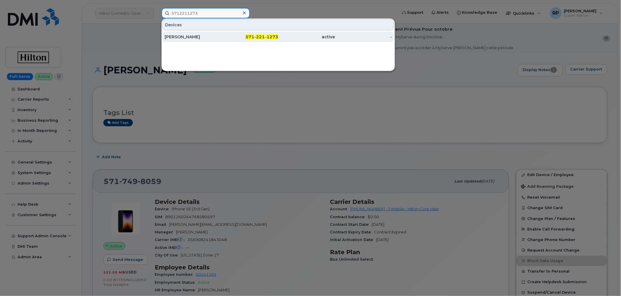
type input "5712211273"
click at [203, 34] on div "[PERSON_NAME]" at bounding box center [193, 37] width 57 height 6
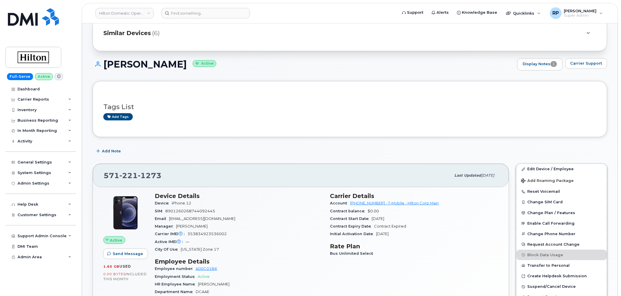
scroll to position [162, 0]
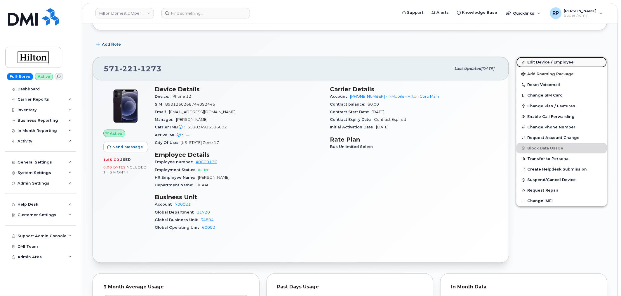
click at [545, 62] on link "Edit Device / Employee" at bounding box center [562, 62] width 91 height 11
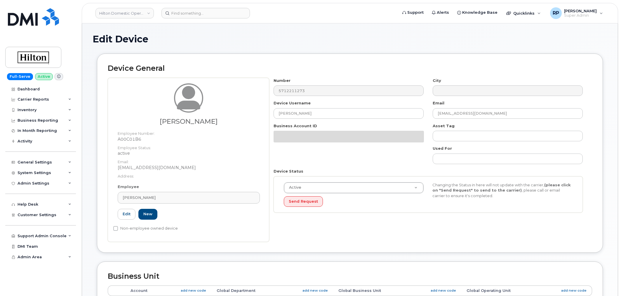
select select "34080331"
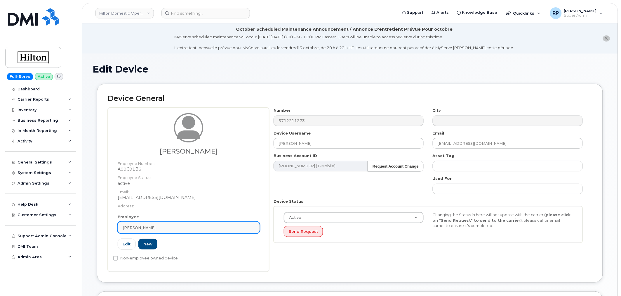
click at [185, 225] on div "[PERSON_NAME]" at bounding box center [189, 228] width 132 height 6
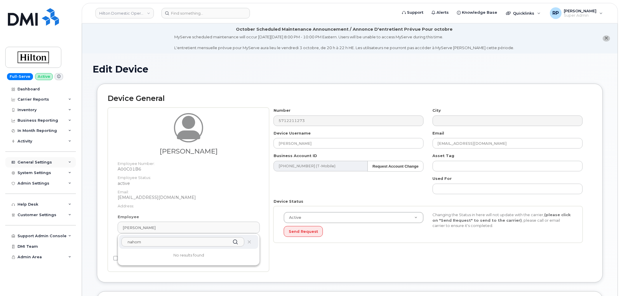
type input "nahom"
